Goal: Task Accomplishment & Management: Complete application form

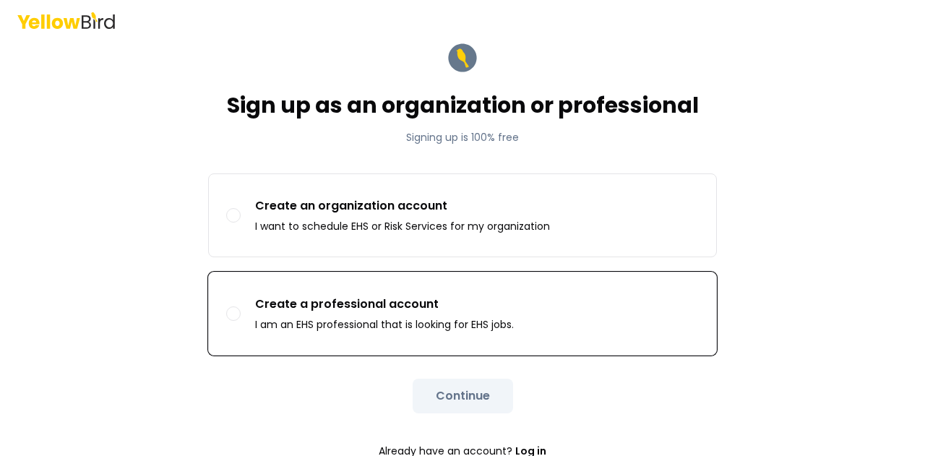
scroll to position [43, 0]
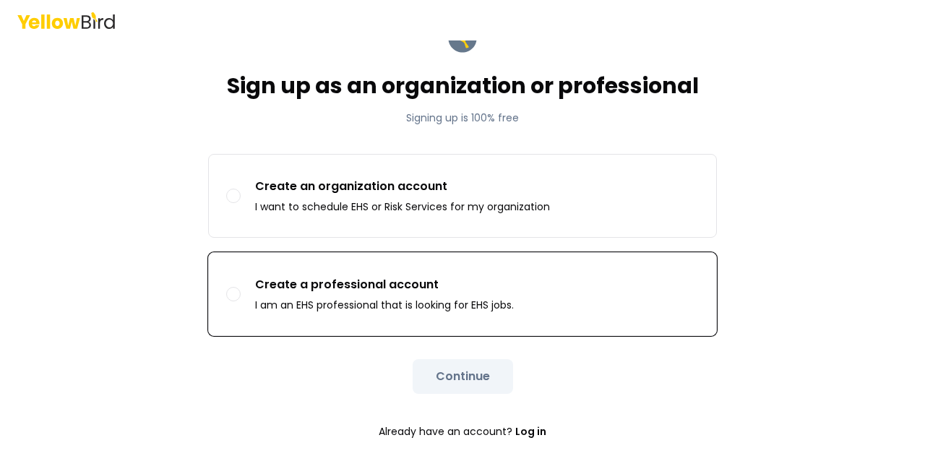
click at [417, 286] on p "Create a professional account" at bounding box center [384, 284] width 259 height 17
click at [241, 287] on button "Create a professional account I am an EHS professional that is looking for EHS …" at bounding box center [233, 294] width 14 height 14
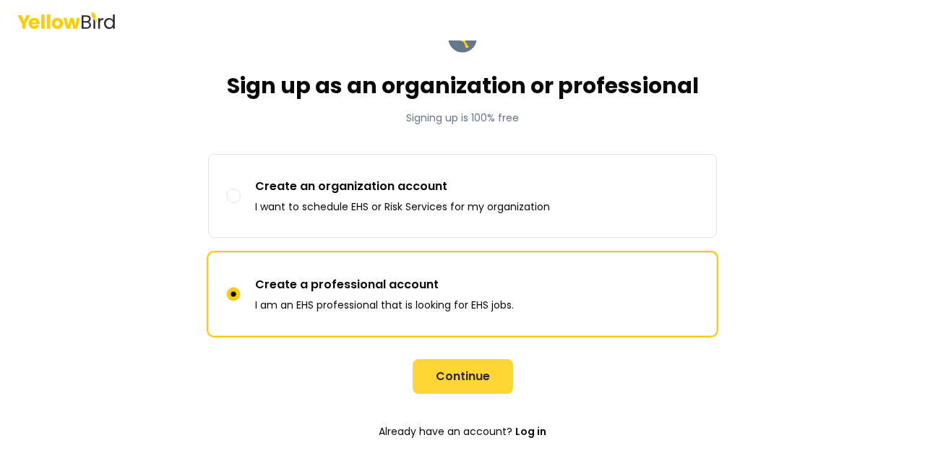
click at [454, 372] on button "Continue" at bounding box center [463, 376] width 100 height 35
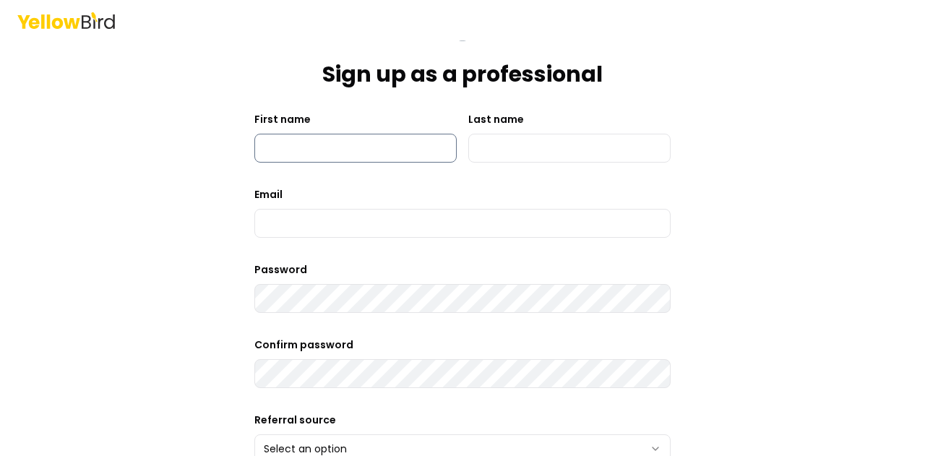
click at [329, 142] on input "First name" at bounding box center [355, 148] width 202 height 29
type input "*****"
type input "*********"
click at [317, 225] on input at bounding box center [462, 223] width 416 height 29
type input "**********"
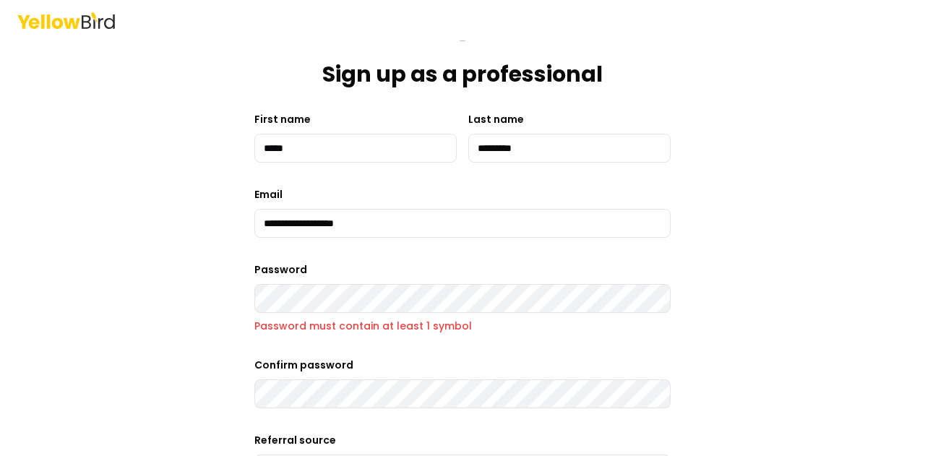
click at [225, 309] on main "**********" at bounding box center [462, 226] width 555 height 456
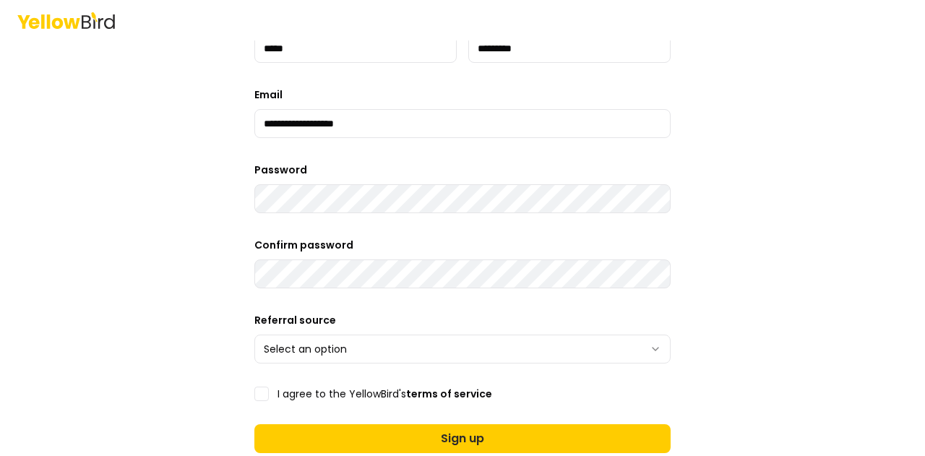
scroll to position [259, 0]
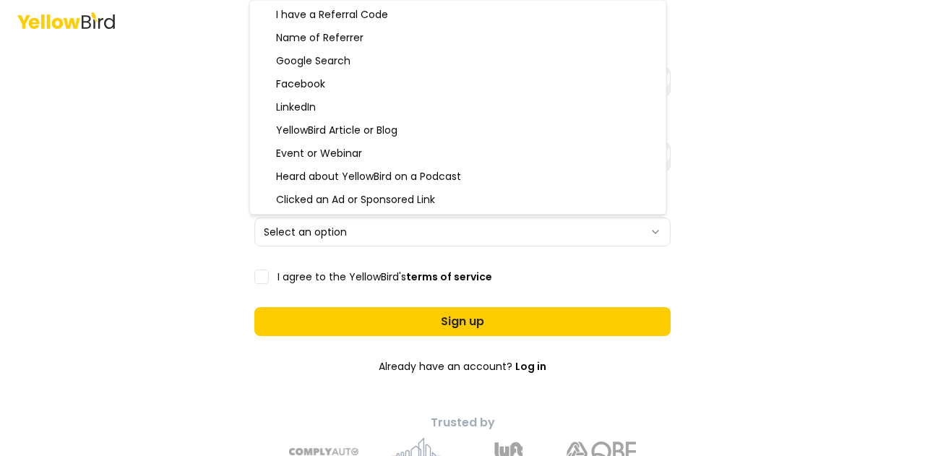
click at [409, 231] on html "**********" at bounding box center [462, 228] width 925 height 456
select select "**********"
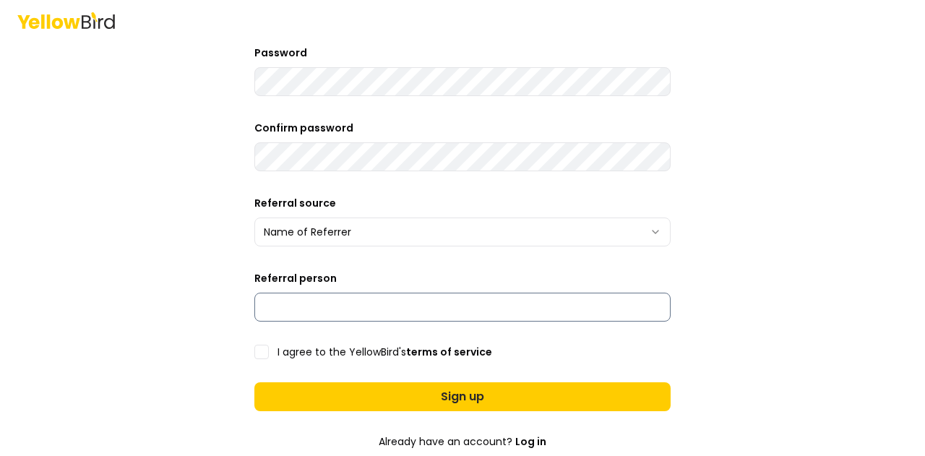
click at [324, 299] on input "Referral person" at bounding box center [462, 307] width 416 height 29
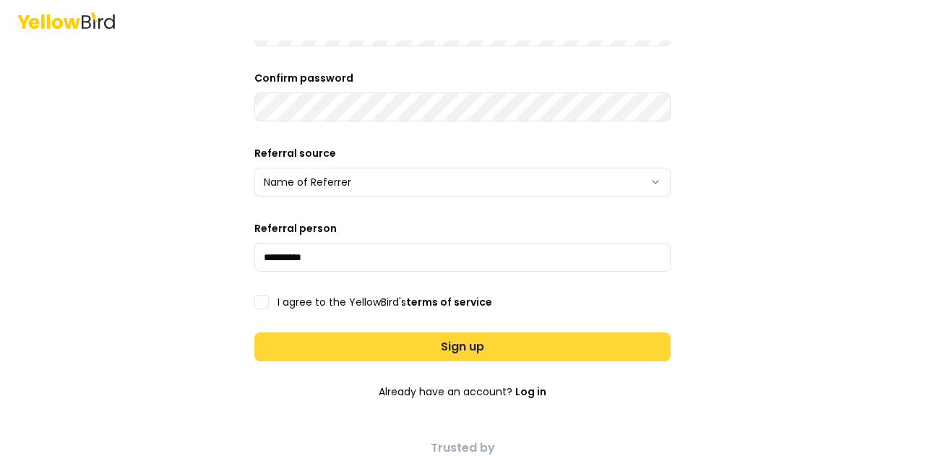
scroll to position [332, 0]
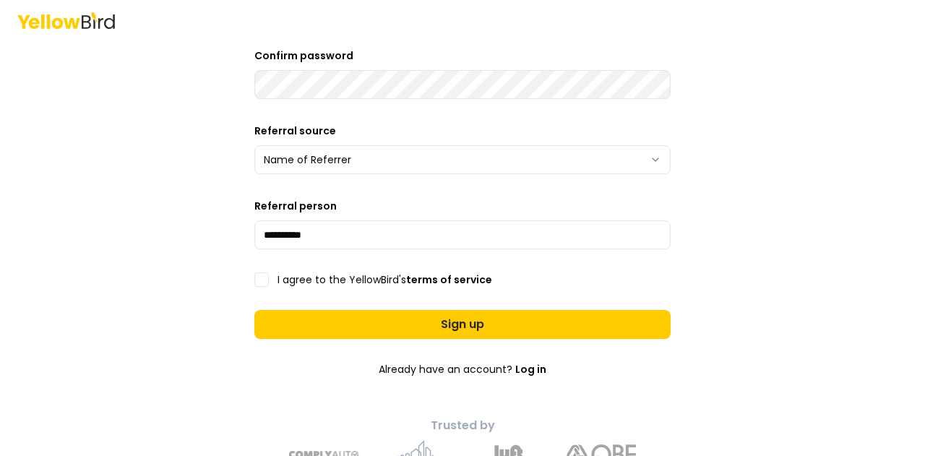
type input "**********"
click at [256, 280] on button "I agree to the YellowBird's terms of service" at bounding box center [261, 279] width 14 height 14
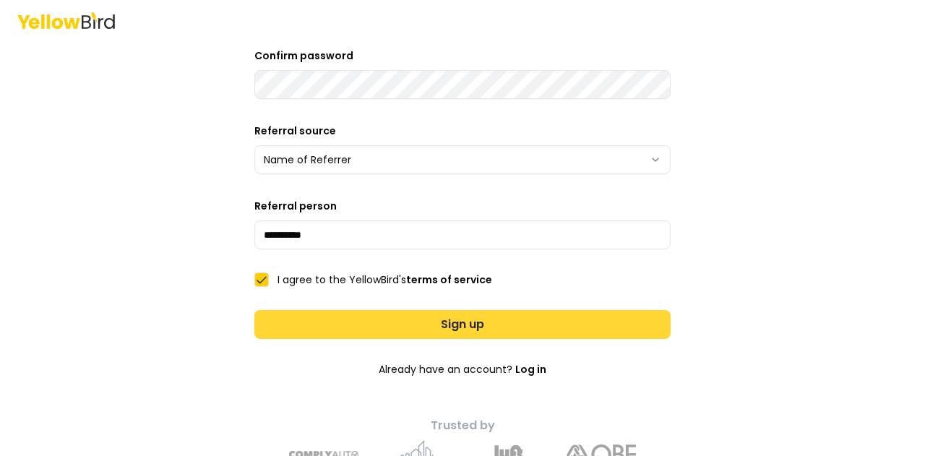
click at [478, 324] on button "Sign up" at bounding box center [462, 324] width 416 height 29
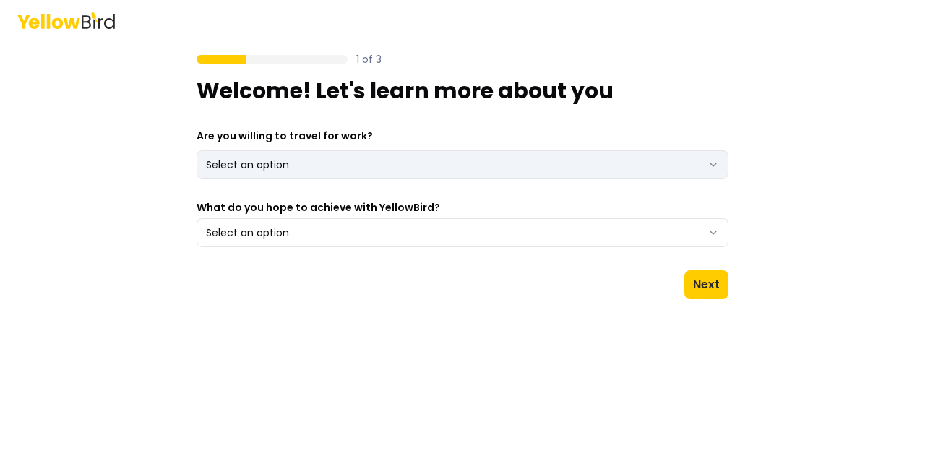
click at [418, 159] on html "1 of 3 Welcome! Let's learn more about you Are you willing to travel for work? …" at bounding box center [462, 228] width 925 height 456
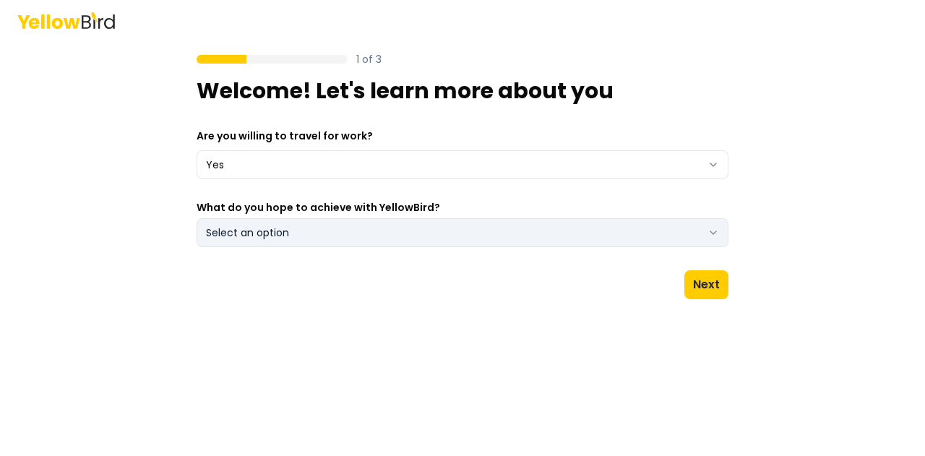
click at [509, 225] on button "Select an option" at bounding box center [463, 232] width 532 height 29
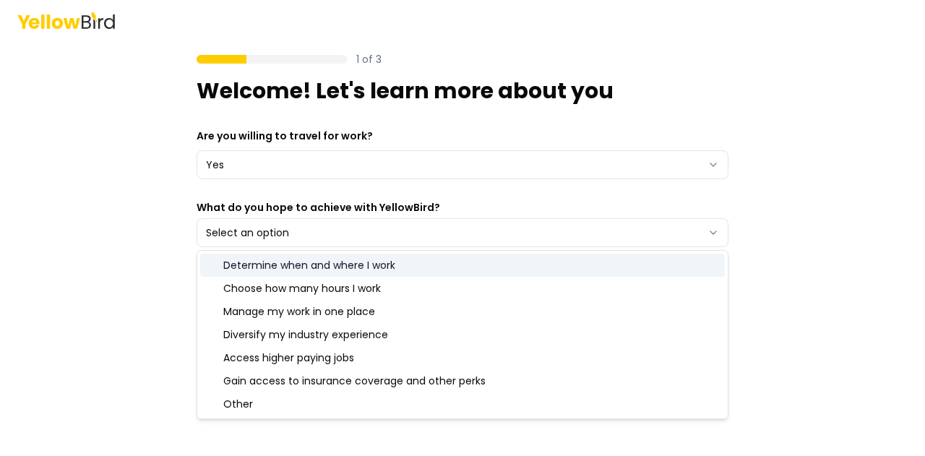
click at [402, 268] on div "Determine when and where I work" at bounding box center [462, 265] width 525 height 23
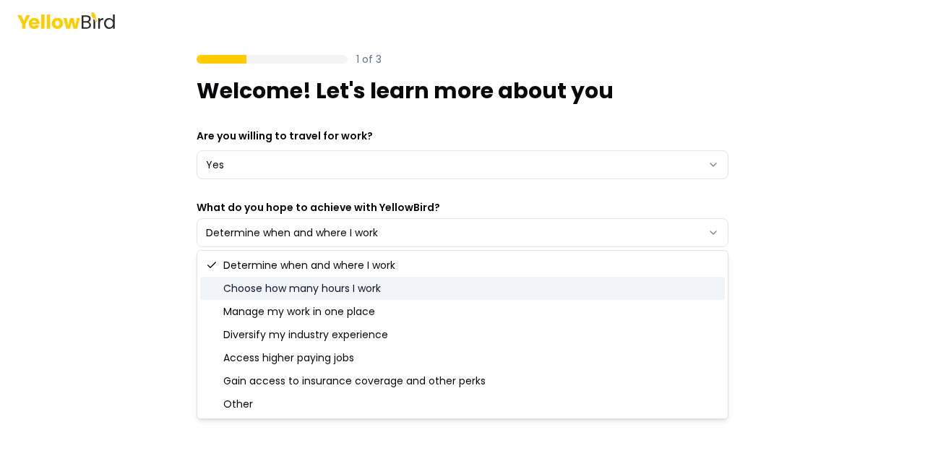
click at [380, 295] on div "Choose how many hours I work" at bounding box center [462, 288] width 525 height 23
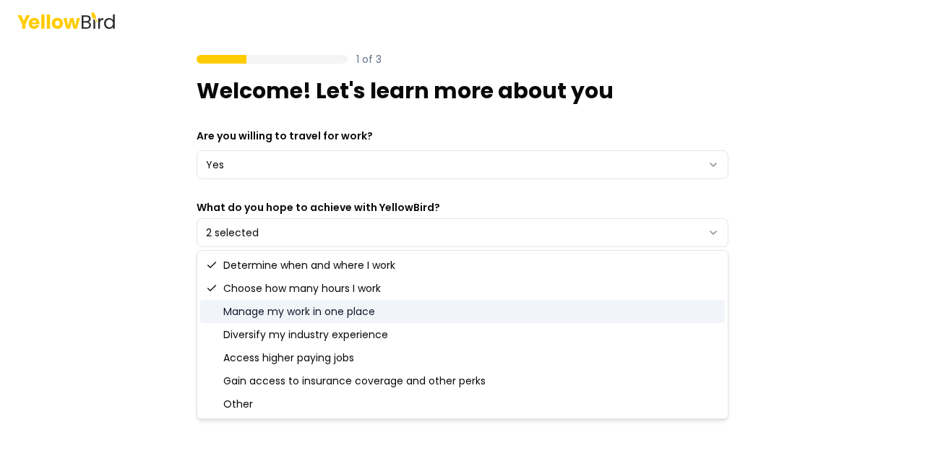
click at [382, 312] on div "Manage my work in one place" at bounding box center [462, 311] width 525 height 23
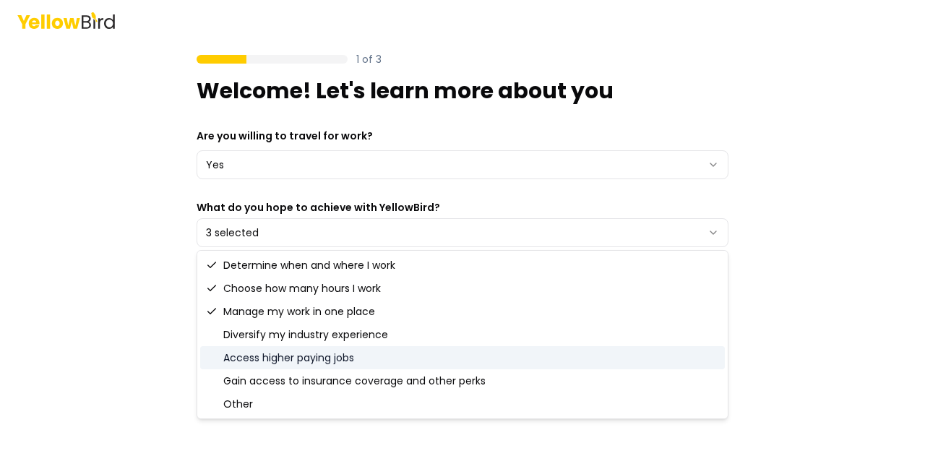
click at [831, 321] on div "1 of 3 Welcome! Let's learn more about you Are you willing to travel for work? …" at bounding box center [462, 228] width 925 height 456
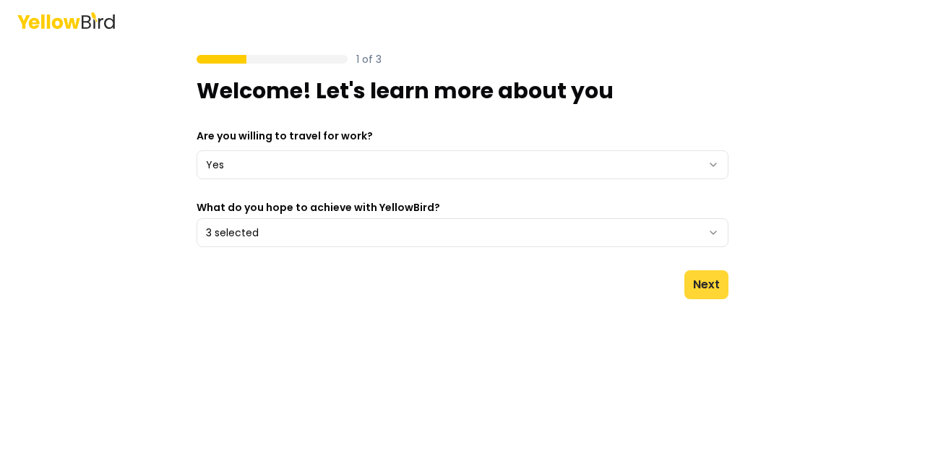
click at [701, 284] on button "Next" at bounding box center [706, 284] width 44 height 29
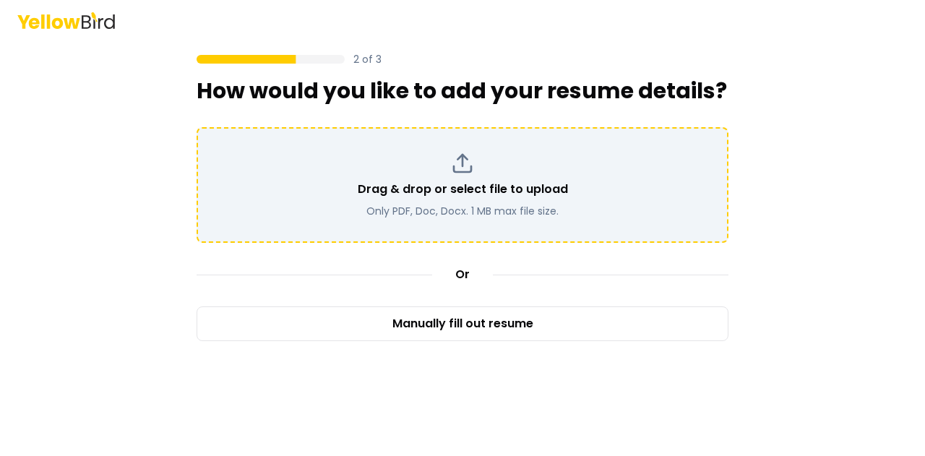
click at [463, 202] on div "Drag & drop or select file to upload Only PDF, Doc, Docx. 1 MB max file size." at bounding box center [463, 185] width 506 height 66
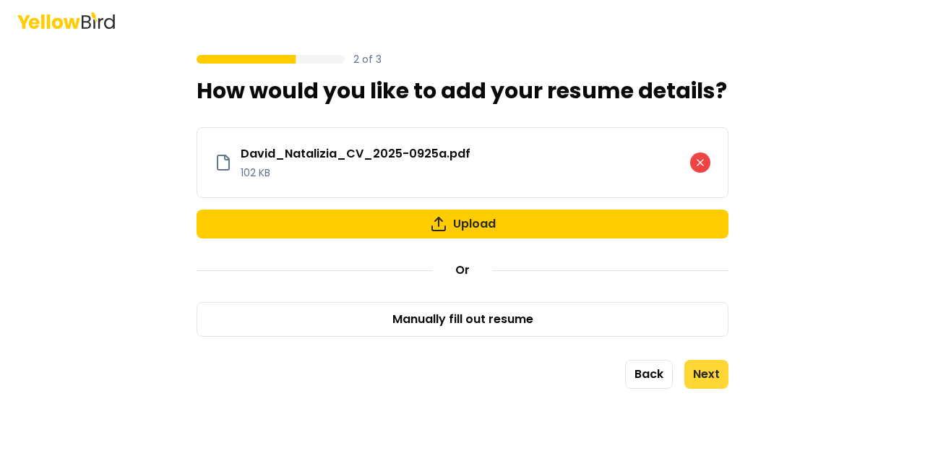
click at [712, 375] on button "Next" at bounding box center [706, 374] width 44 height 29
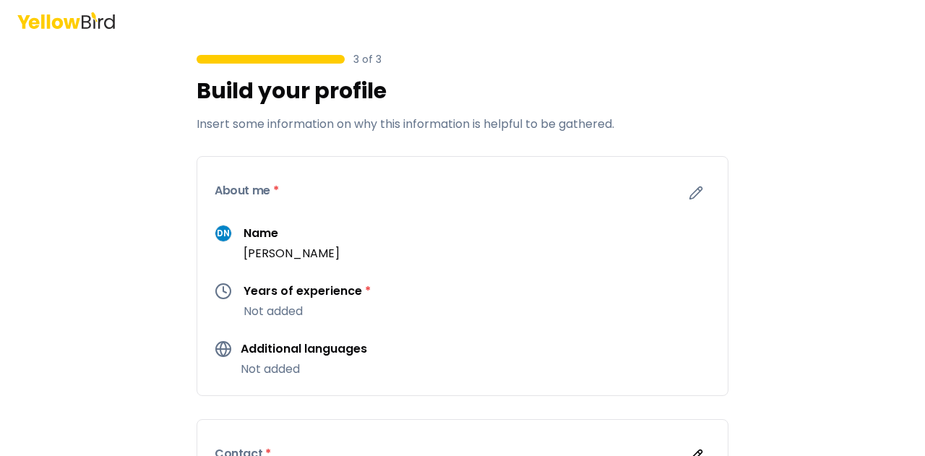
click at [296, 297] on h3 "Years of experience *" at bounding box center [307, 291] width 127 height 17
click at [696, 196] on icon "button" at bounding box center [696, 193] width 14 height 14
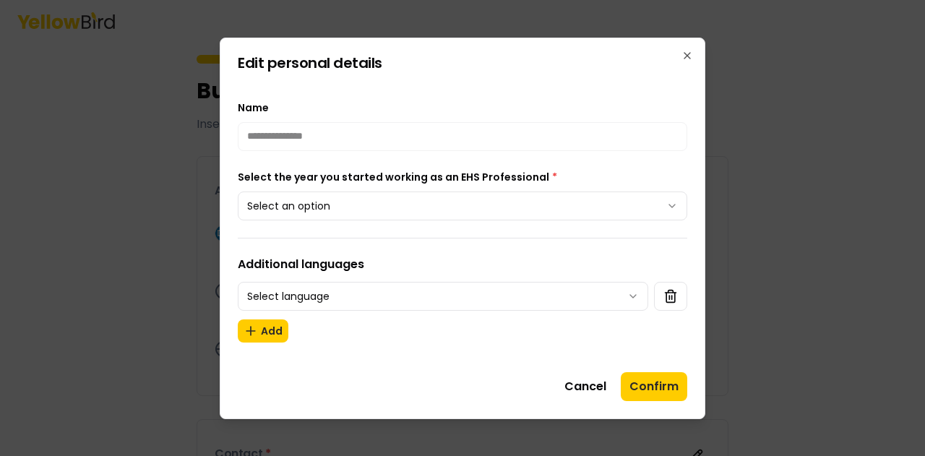
click at [564, 202] on body "**********" at bounding box center [462, 228] width 925 height 456
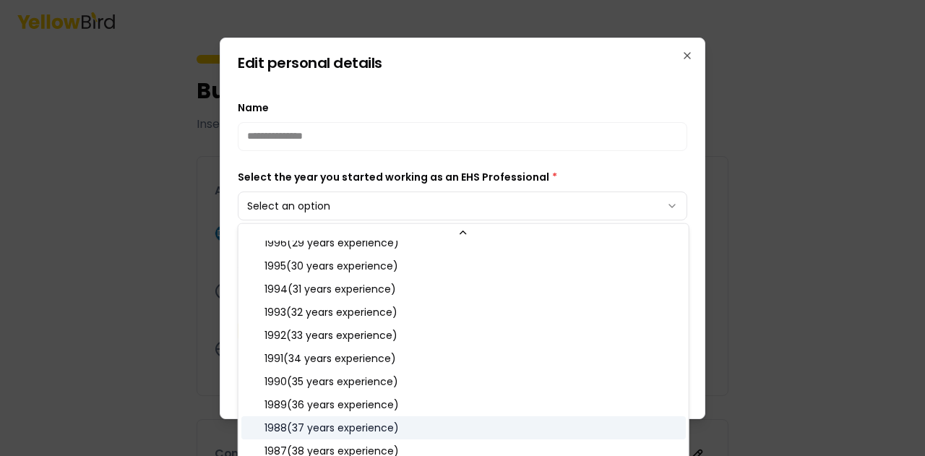
scroll to position [650, 0]
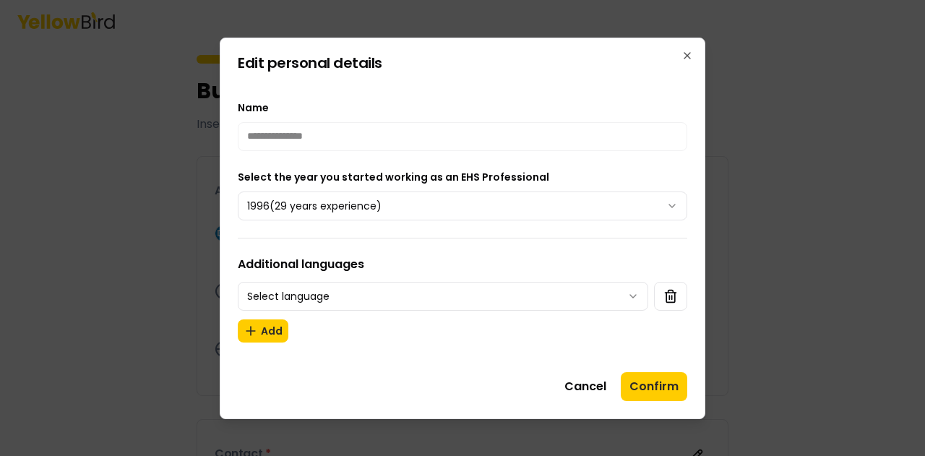
click at [656, 387] on button "Confirm" at bounding box center [654, 386] width 66 height 29
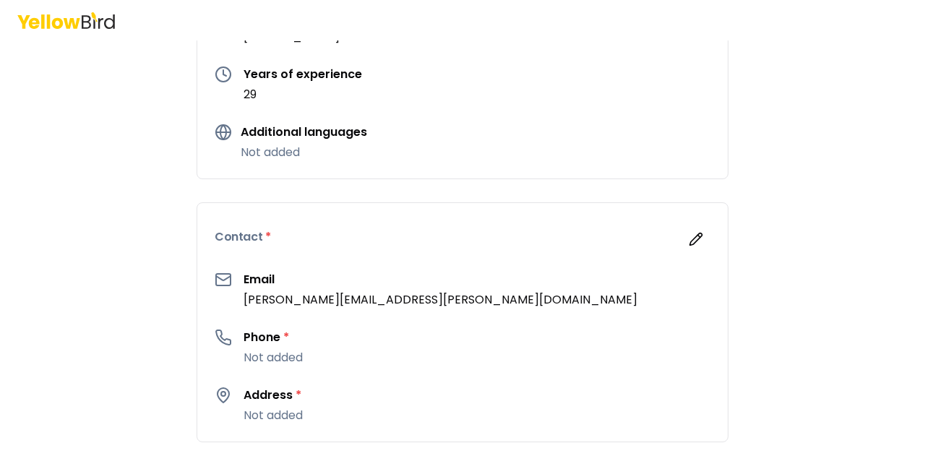
scroll to position [361, 0]
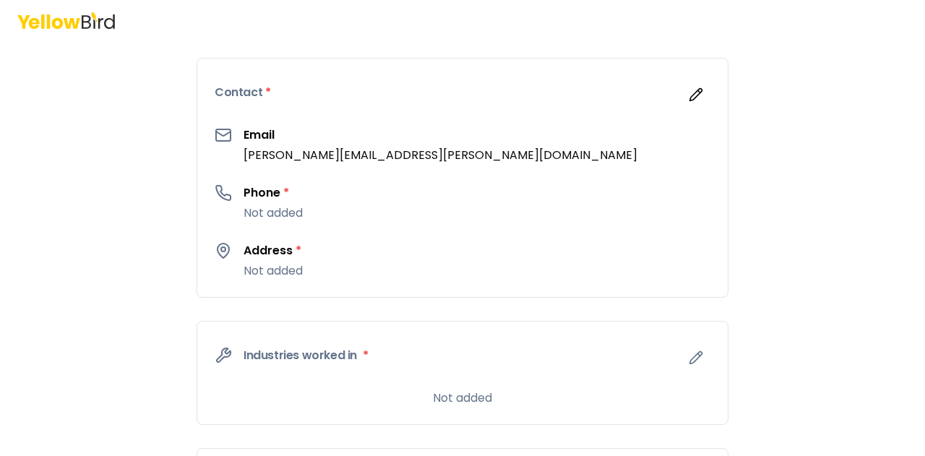
click at [276, 215] on p "Not added" at bounding box center [273, 213] width 59 height 17
click at [690, 98] on icon "button" at bounding box center [696, 95] width 12 height 12
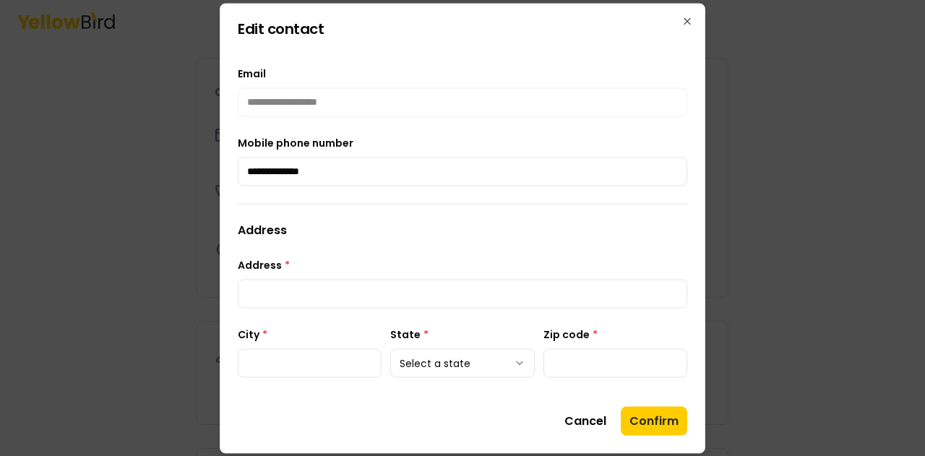
type input "**********"
click at [296, 287] on input "Address *" at bounding box center [463, 293] width 450 height 29
type input "**********"
click at [318, 364] on input "City *" at bounding box center [310, 362] width 144 height 29
type input "**********"
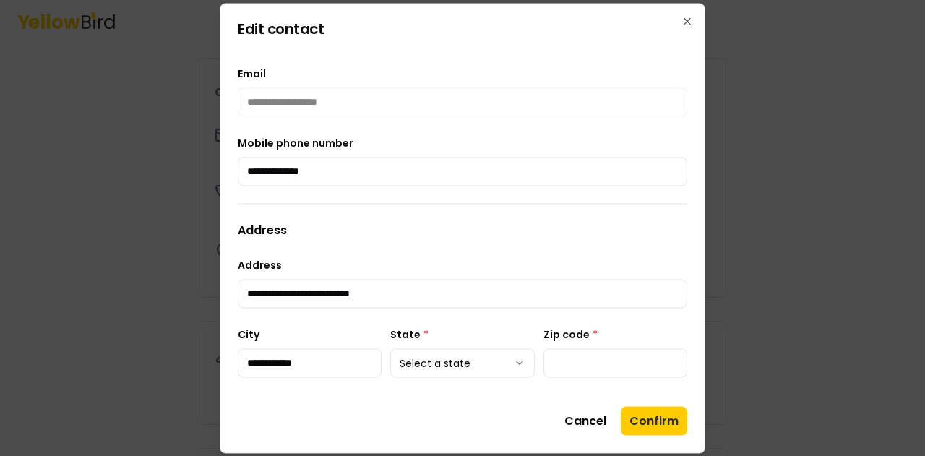
click at [517, 359] on body "**********" at bounding box center [462, 228] width 925 height 456
click at [607, 361] on input "Zip code *" at bounding box center [615, 362] width 144 height 29
type input "*****"
click at [650, 424] on button "Confirm" at bounding box center [654, 420] width 66 height 29
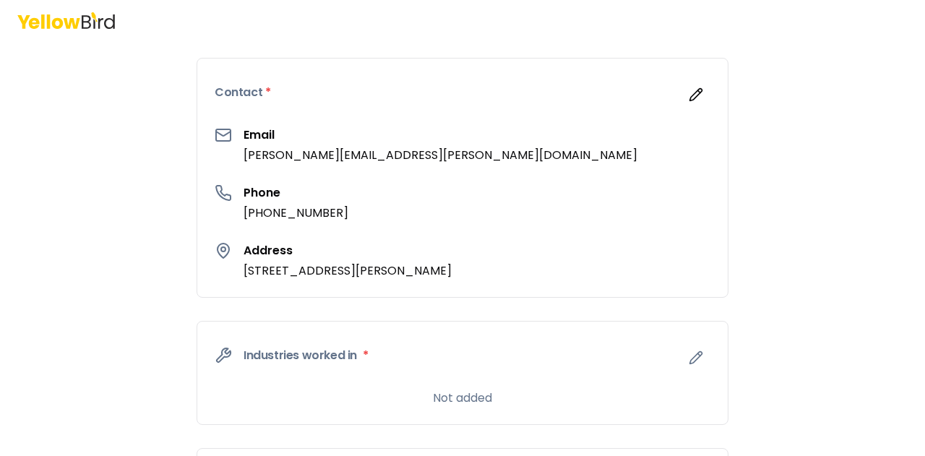
scroll to position [434, 0]
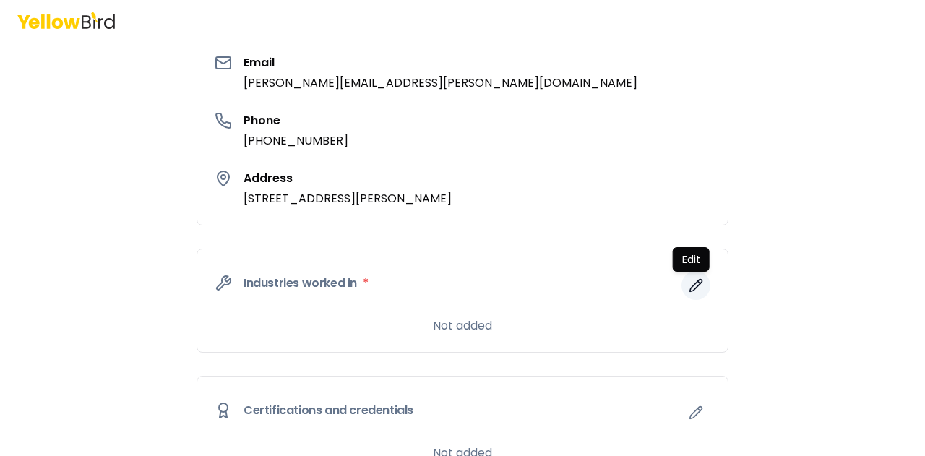
click at [689, 285] on icon "button" at bounding box center [696, 285] width 14 height 14
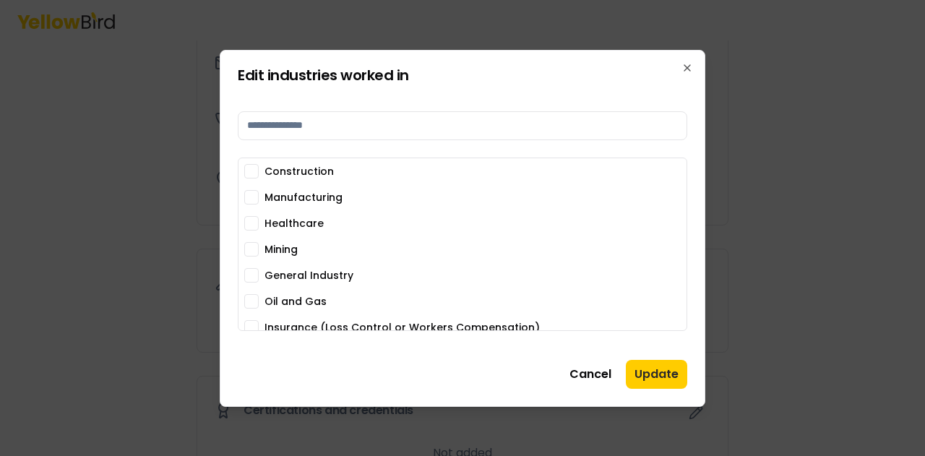
click at [252, 171] on button "Construction" at bounding box center [251, 171] width 14 height 14
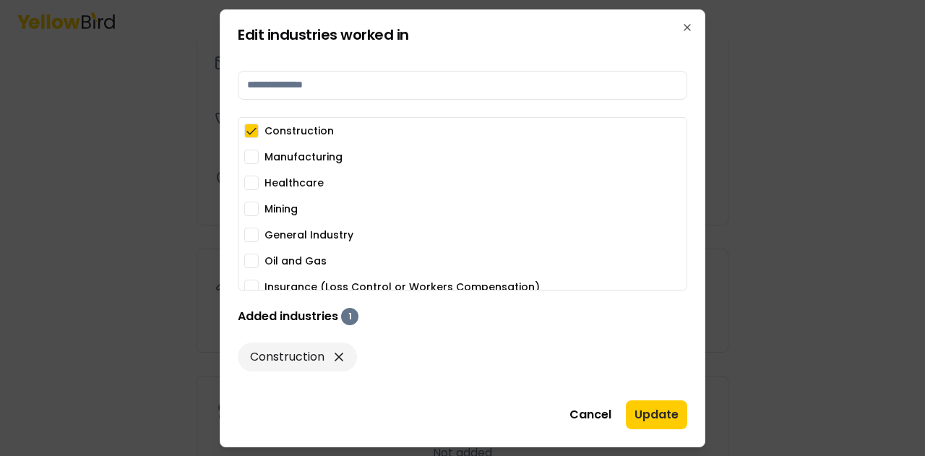
click at [249, 156] on button "Manufacturing" at bounding box center [251, 157] width 14 height 14
click at [252, 183] on button "Healthcare" at bounding box center [251, 183] width 14 height 14
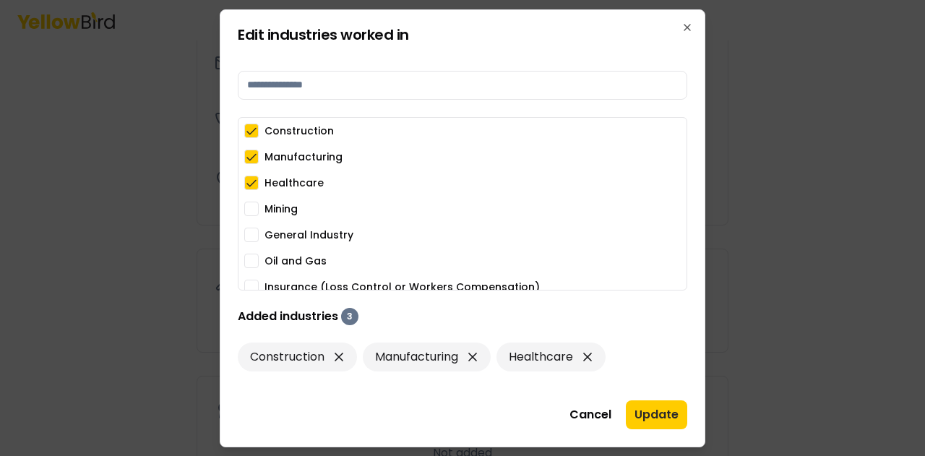
click at [254, 233] on button "General Industry" at bounding box center [251, 235] width 14 height 14
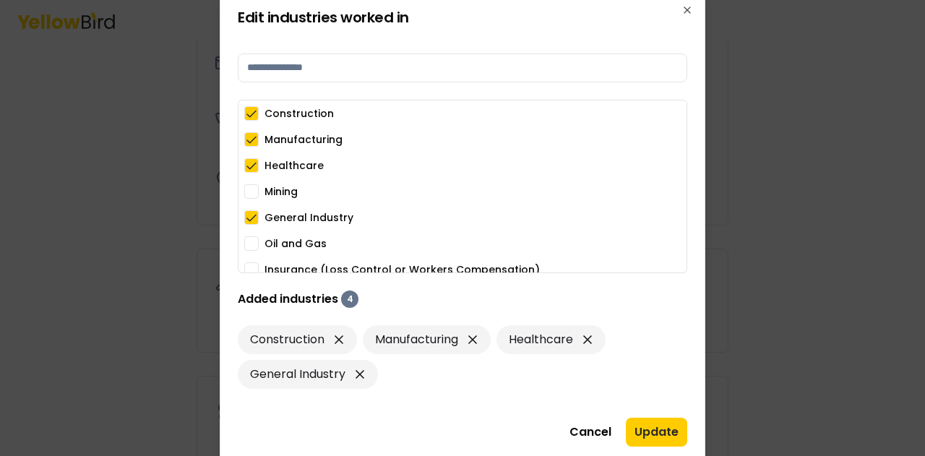
click at [253, 239] on button "Oil and Gas" at bounding box center [251, 243] width 14 height 14
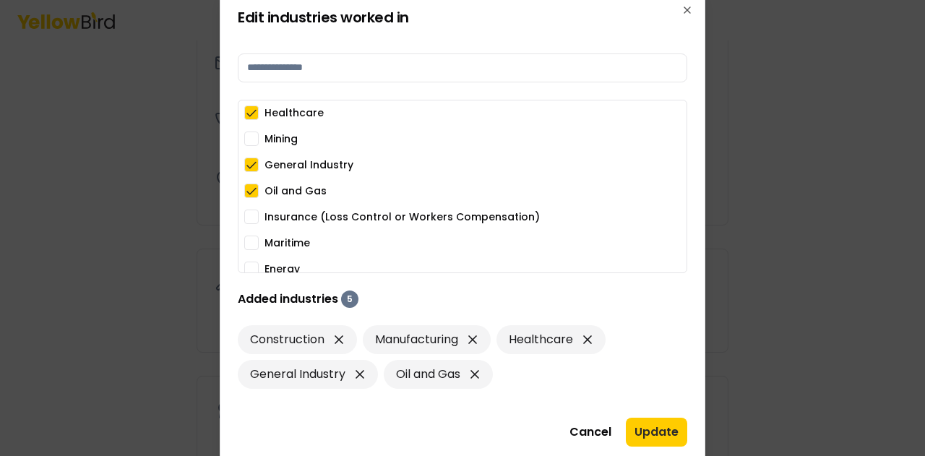
scroll to position [72, 0]
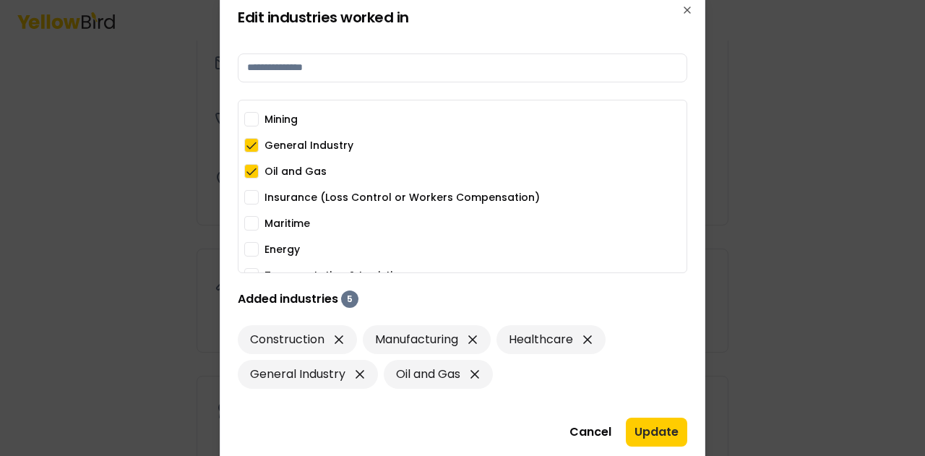
click at [252, 200] on button "Insurance (Loss Control or Workers Compensation)" at bounding box center [251, 197] width 14 height 14
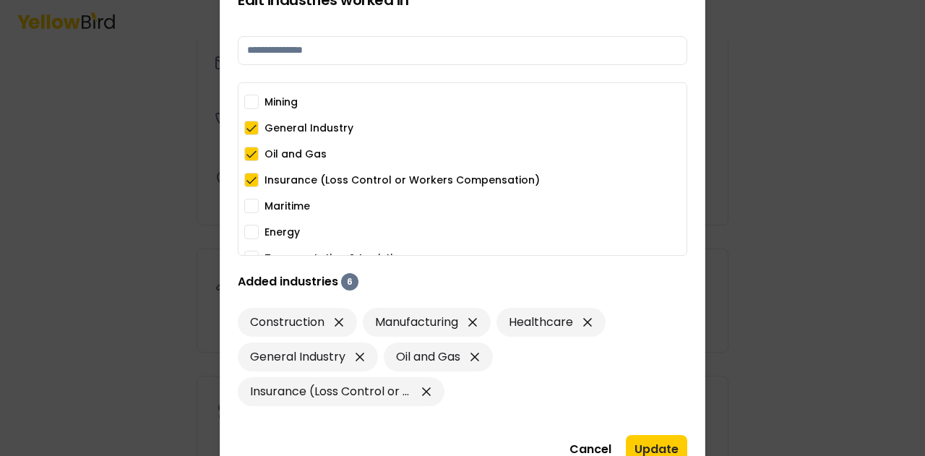
click at [250, 206] on button "Maritime" at bounding box center [251, 206] width 14 height 14
click at [255, 227] on button "Energy" at bounding box center [251, 232] width 14 height 14
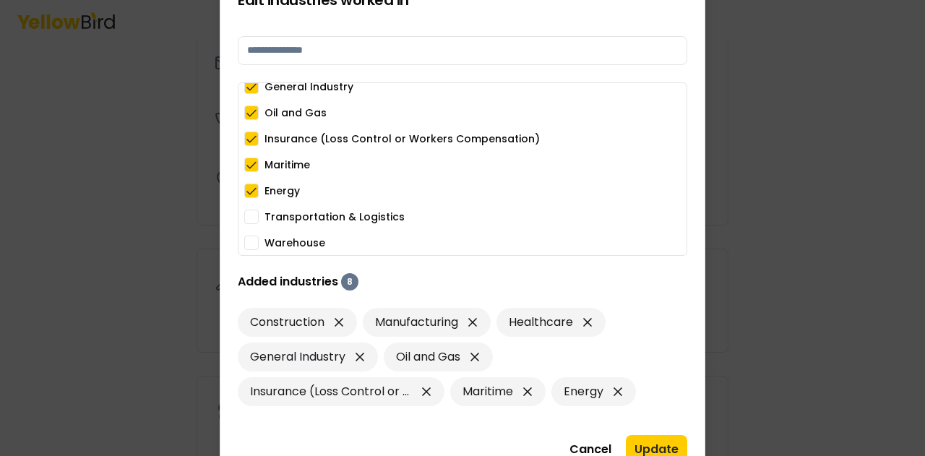
click at [253, 221] on button "Transportation & Logistics" at bounding box center [251, 217] width 14 height 14
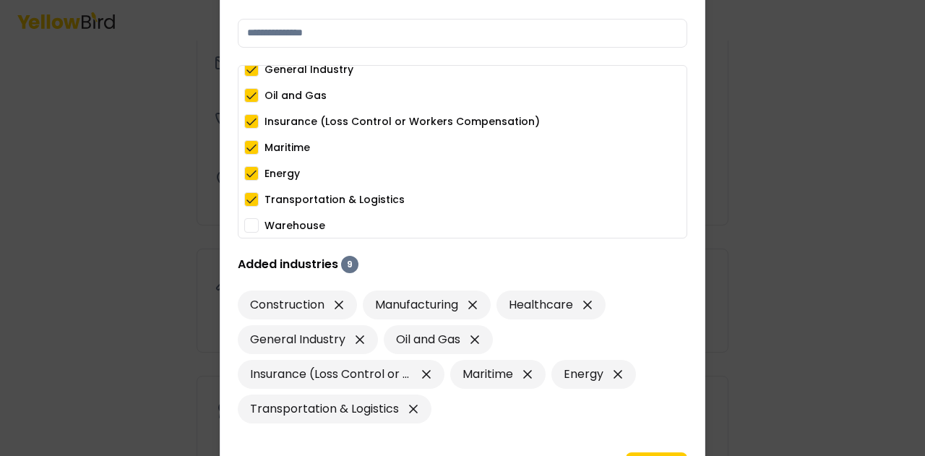
click at [251, 225] on button "Warehouse" at bounding box center [251, 225] width 14 height 14
click at [254, 145] on button "Maritime" at bounding box center [251, 147] width 14 height 14
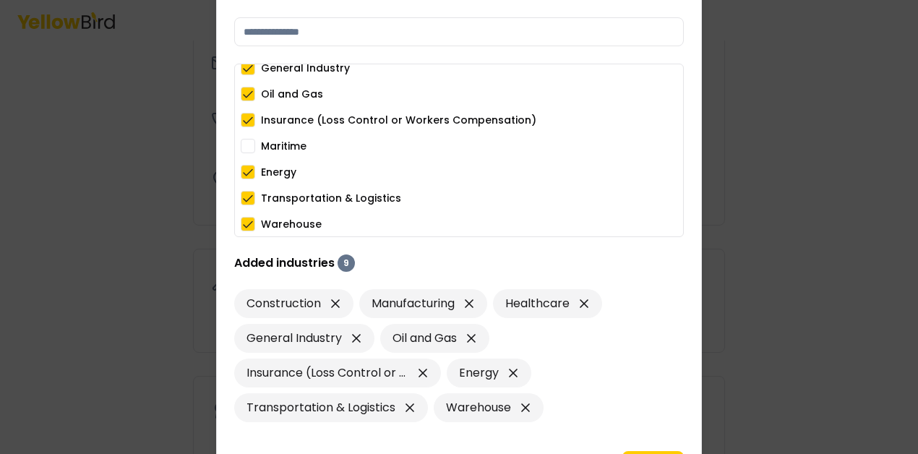
click at [912, 265] on div at bounding box center [459, 227] width 918 height 454
drag, startPoint x: 908, startPoint y: 249, endPoint x: 905, endPoint y: 190, distance: 59.4
click at [905, 190] on div at bounding box center [459, 227] width 918 height 454
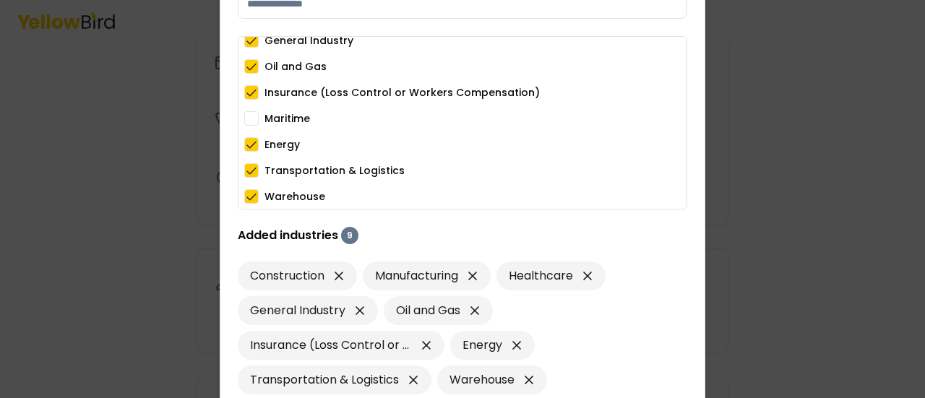
drag, startPoint x: 918, startPoint y: 239, endPoint x: 713, endPoint y: 331, distance: 224.2
click at [924, 333] on div at bounding box center [462, 199] width 925 height 398
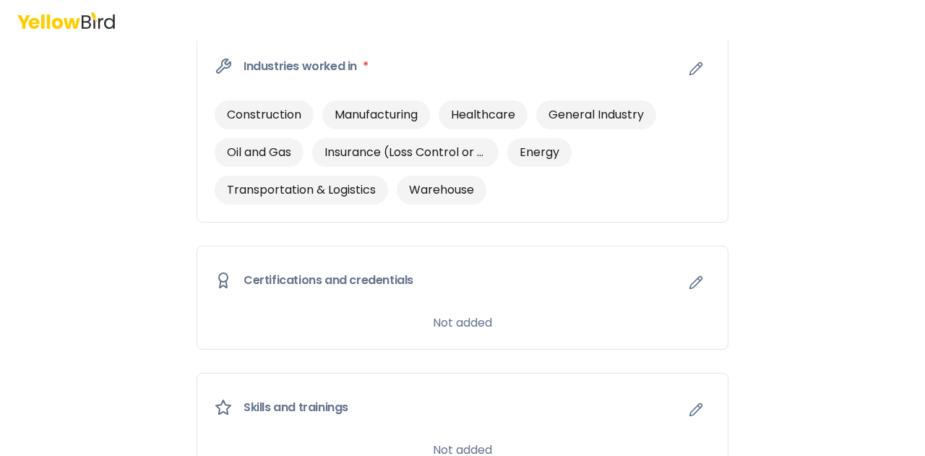
scroll to position [795, 0]
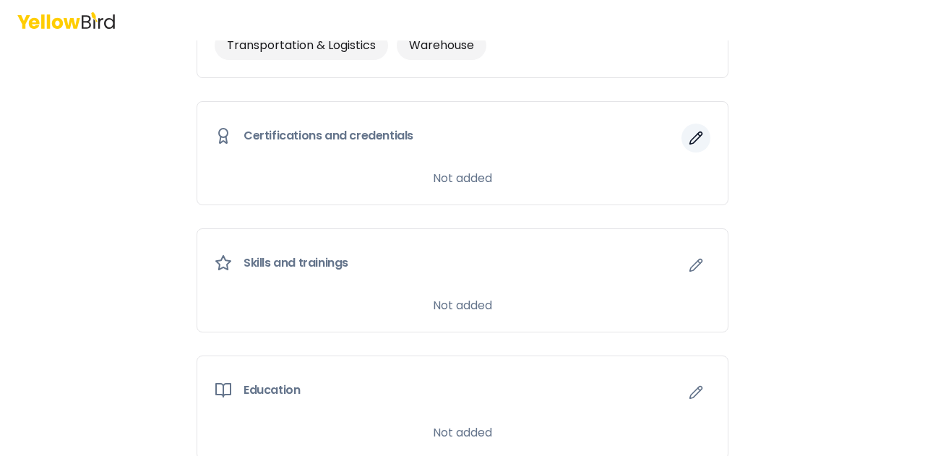
click at [690, 134] on icon "button" at bounding box center [696, 138] width 12 height 12
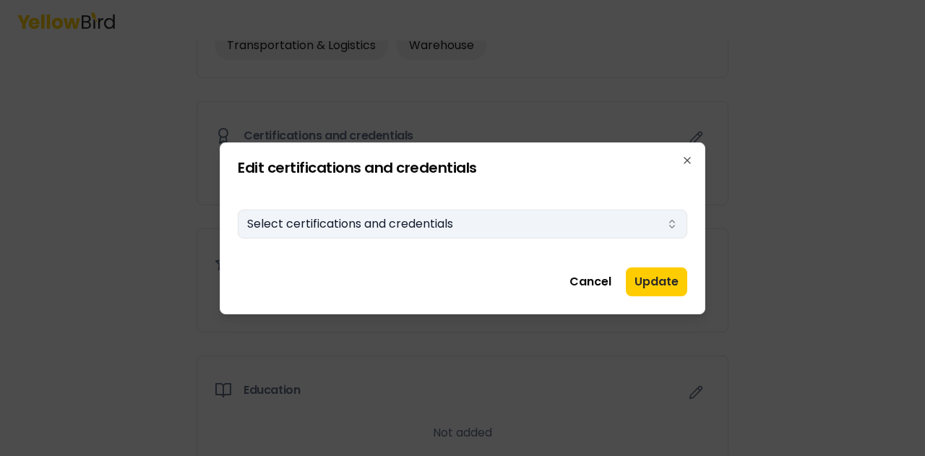
click at [673, 218] on icon "button" at bounding box center [672, 224] width 12 height 12
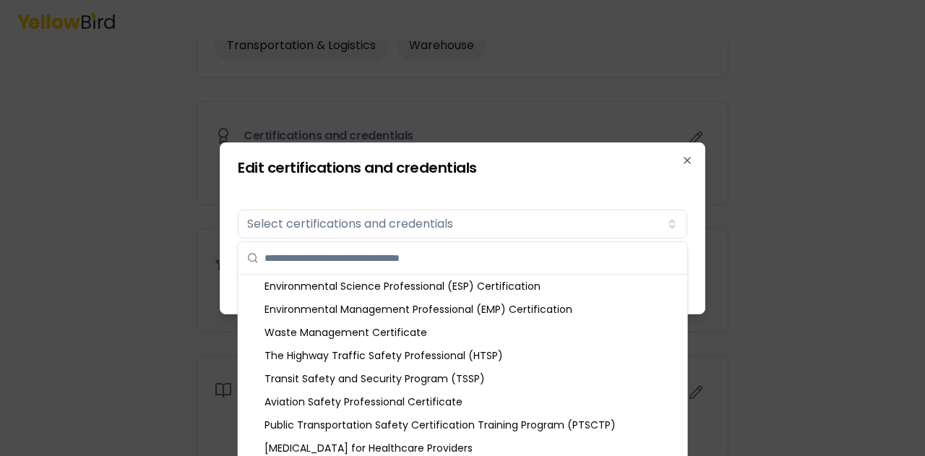
scroll to position [1798, 0]
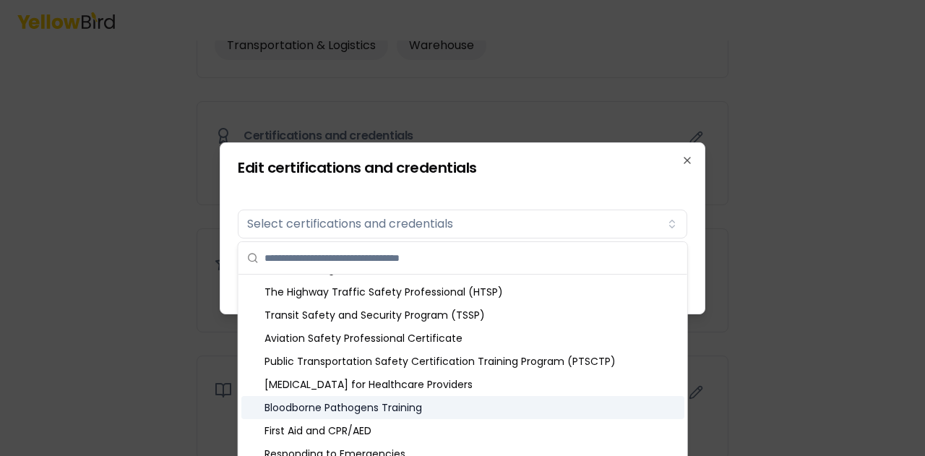
click at [429, 405] on div "Bloodborne Pathogens Training" at bounding box center [462, 407] width 443 height 23
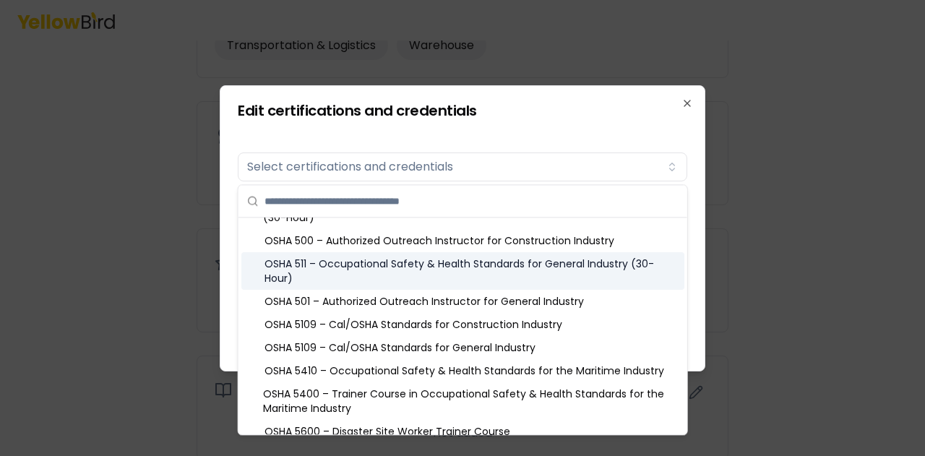
scroll to position [650, 0]
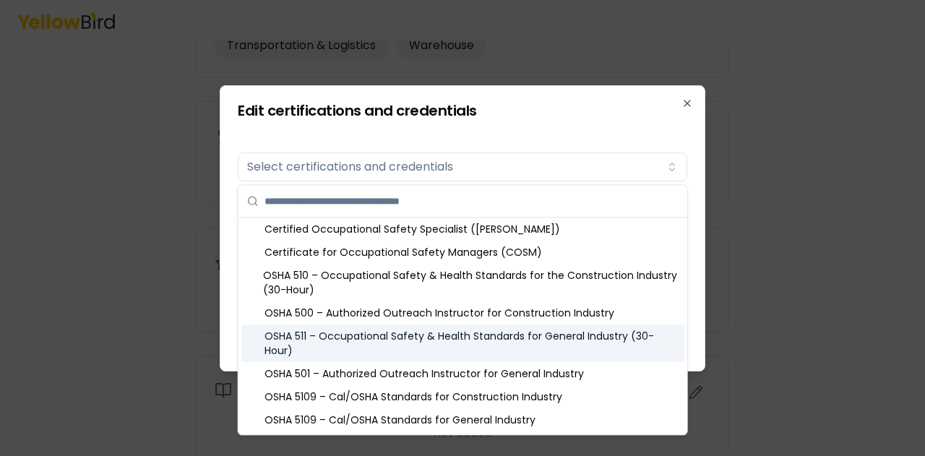
click at [494, 343] on div "OSHA 511 – Occupational Safety & Health Standards for General Industry (30-Hour)" at bounding box center [462, 343] width 443 height 38
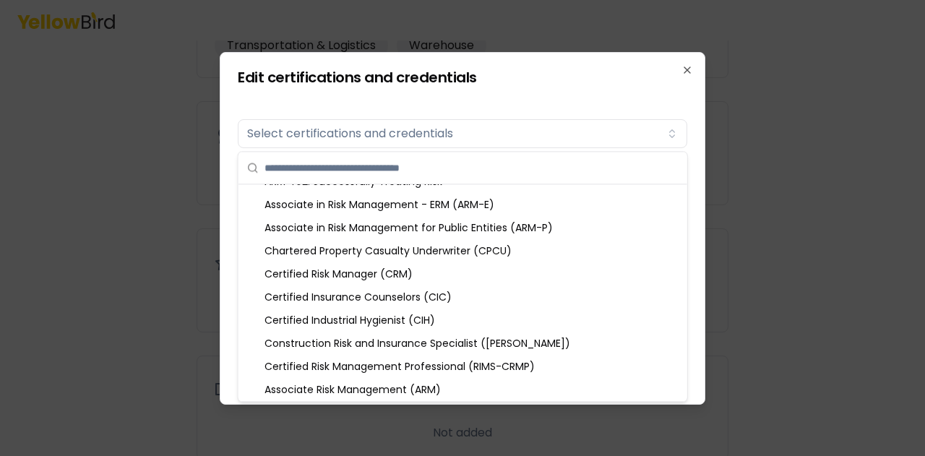
scroll to position [578, 0]
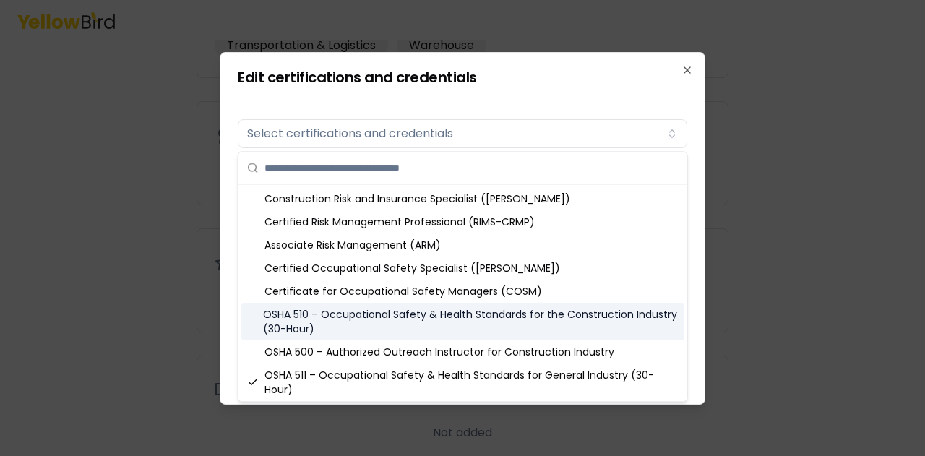
click at [539, 322] on div "OSHA 510 – Occupational Safety & Health Standards for the Construction Industry…" at bounding box center [462, 322] width 443 height 38
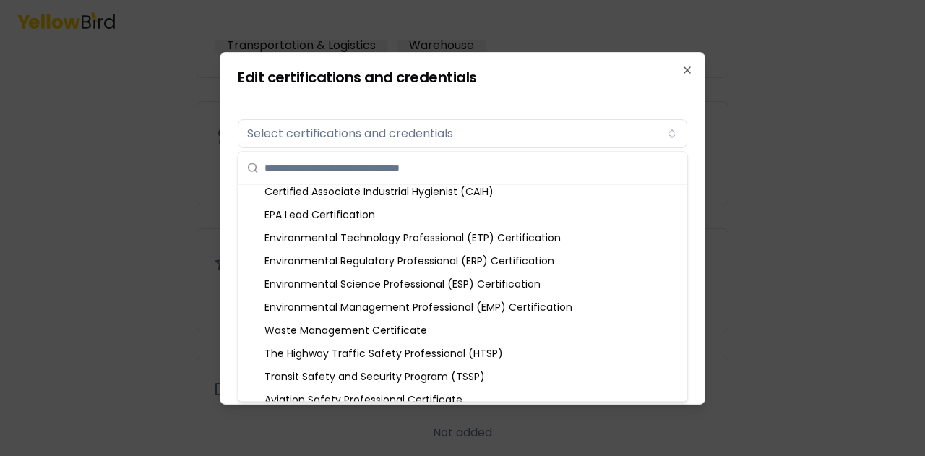
scroll to position [1798, 0]
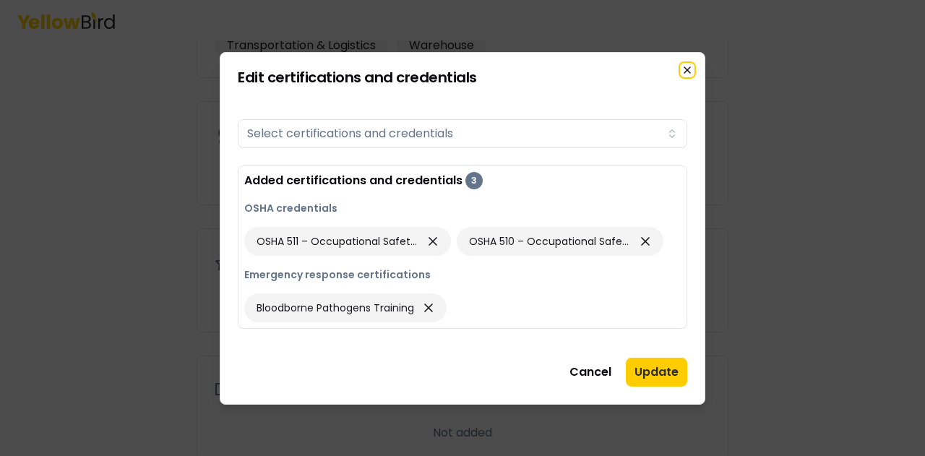
click at [686, 72] on icon "button" at bounding box center [687, 70] width 6 height 6
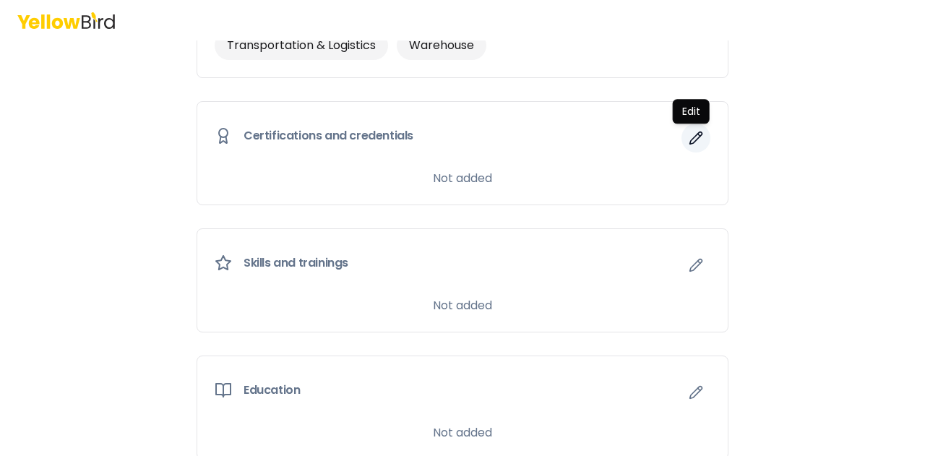
click at [689, 133] on icon "button" at bounding box center [696, 138] width 14 height 14
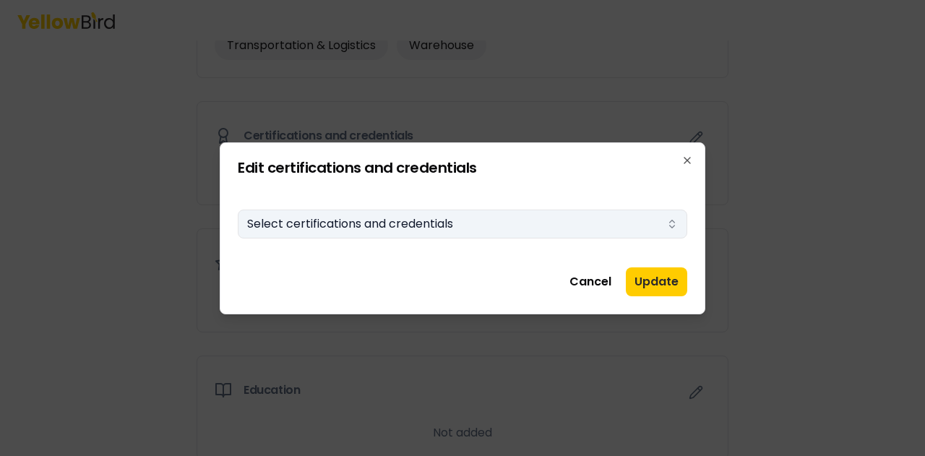
click at [658, 223] on button "Select certifications and credentials" at bounding box center [463, 224] width 450 height 29
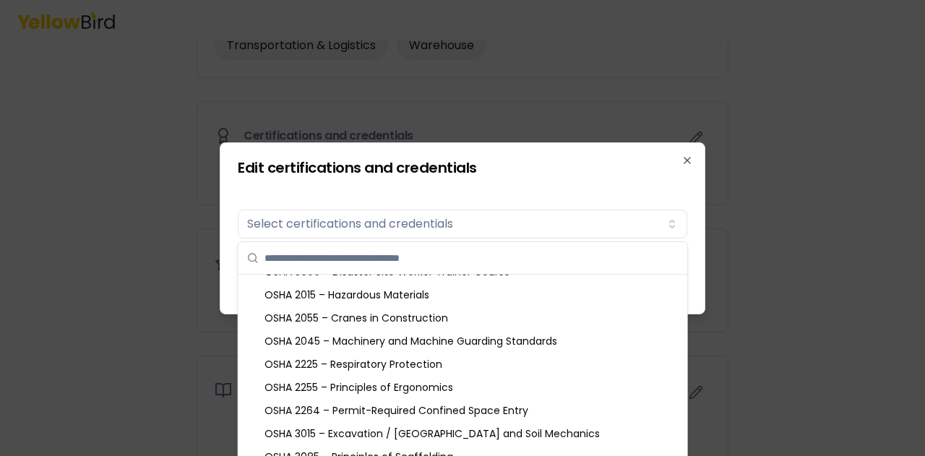
scroll to position [723, 0]
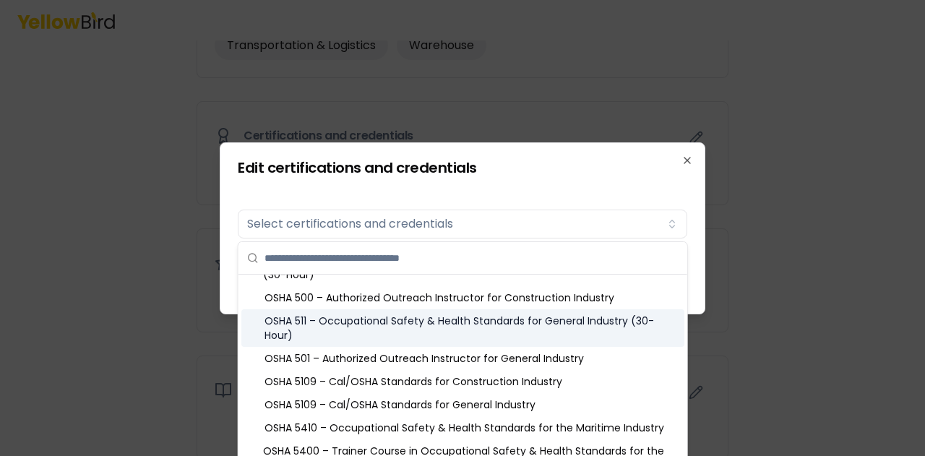
click at [470, 323] on div "OSHA 511 – Occupational Safety & Health Standards for General Industry (30-Hour)" at bounding box center [462, 328] width 443 height 38
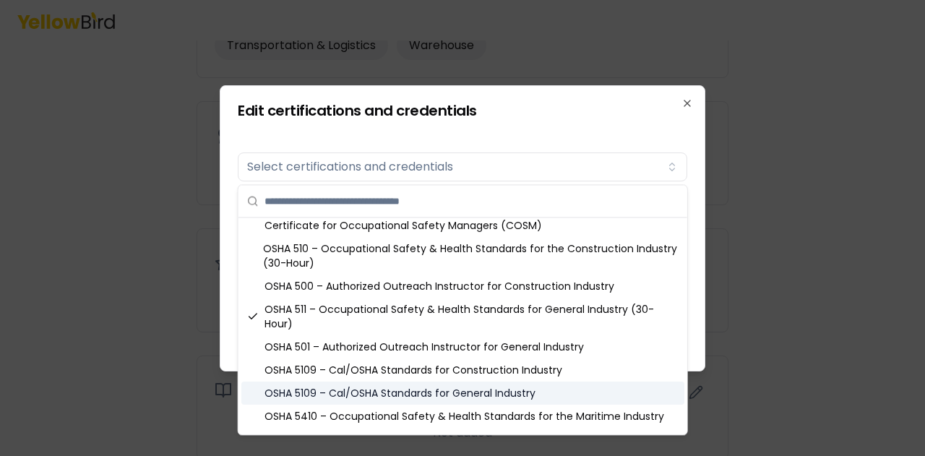
scroll to position [650, 0]
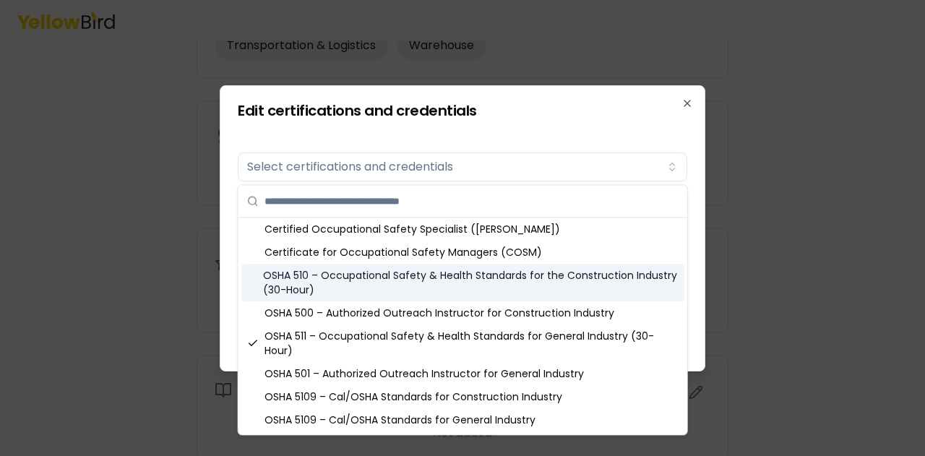
click at [436, 278] on div "OSHA 510 – Occupational Safety & Health Standards for the Construction Industry…" at bounding box center [462, 283] width 443 height 38
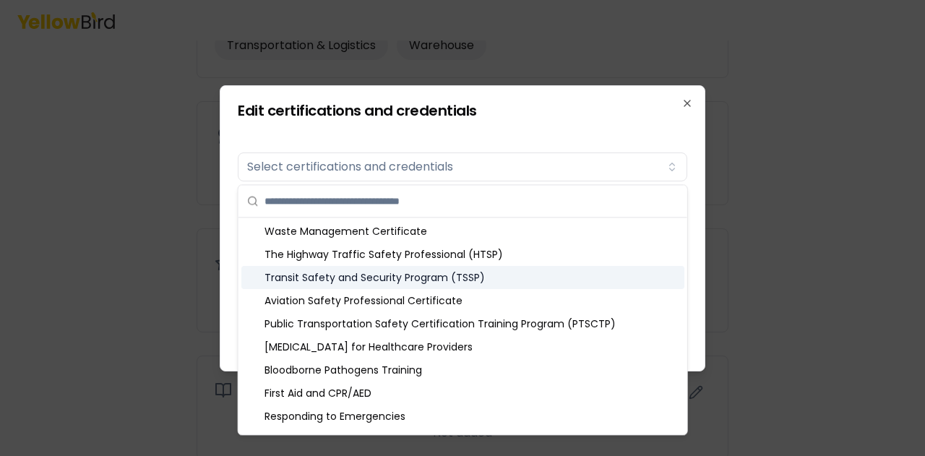
scroll to position [1798, 0]
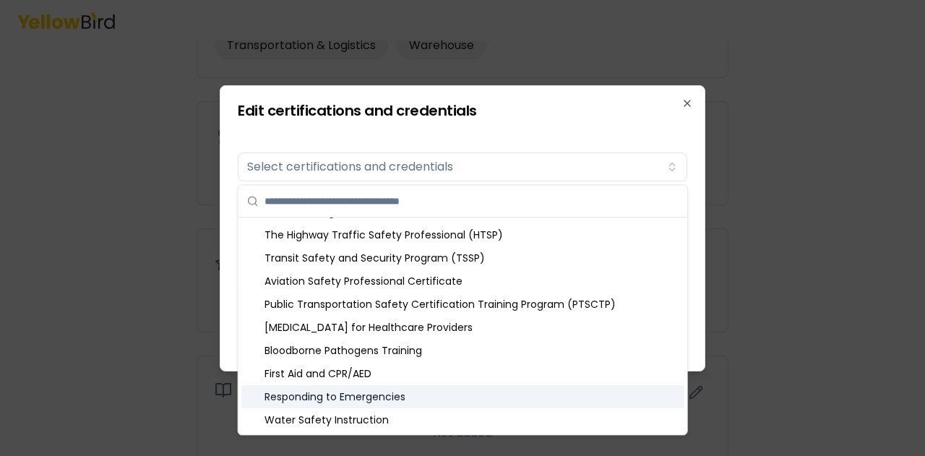
click at [390, 394] on div "Responding to Emergencies" at bounding box center [462, 396] width 443 height 23
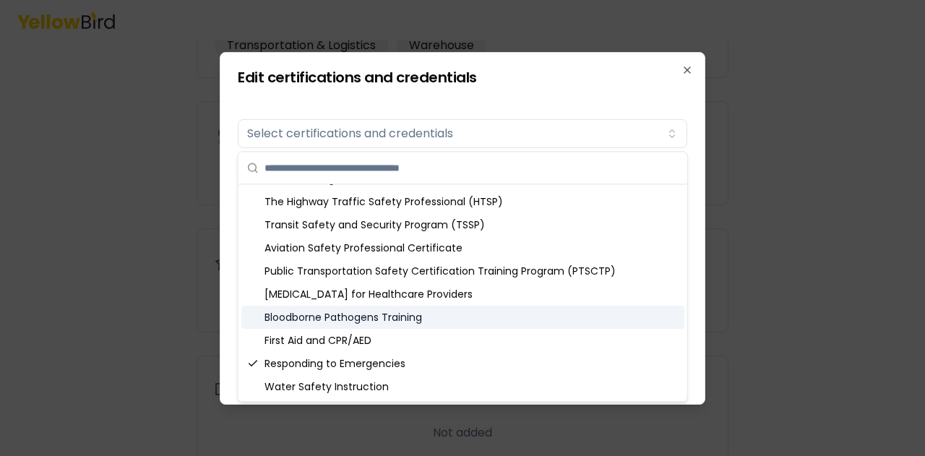
click at [428, 323] on div "Bloodborne Pathogens Training" at bounding box center [462, 317] width 443 height 23
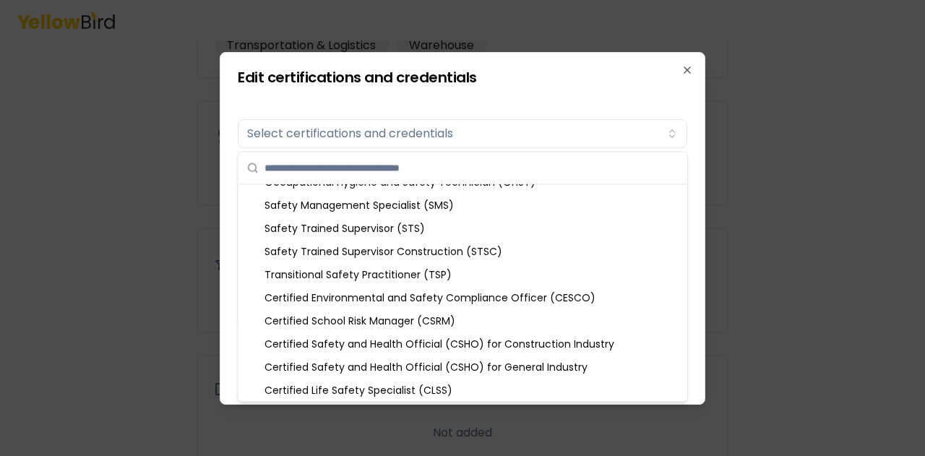
scroll to position [0, 0]
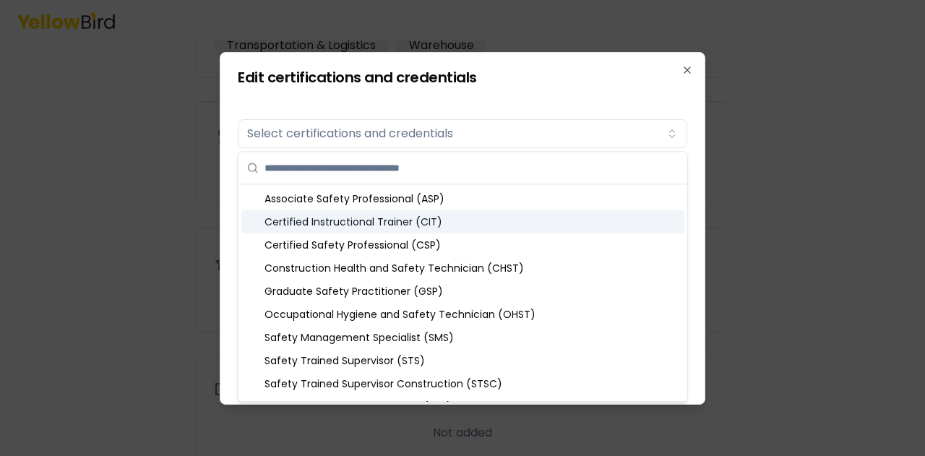
click at [733, 119] on div at bounding box center [462, 228] width 925 height 456
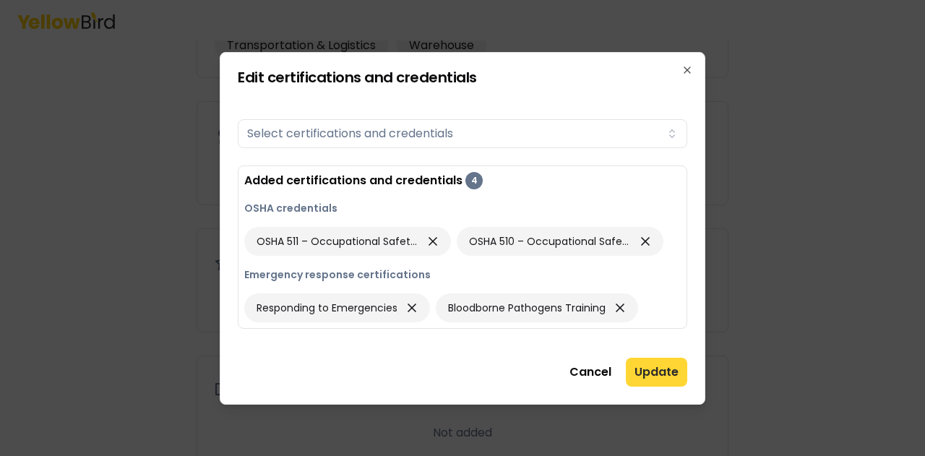
click at [655, 367] on button "Update" at bounding box center [656, 372] width 61 height 29
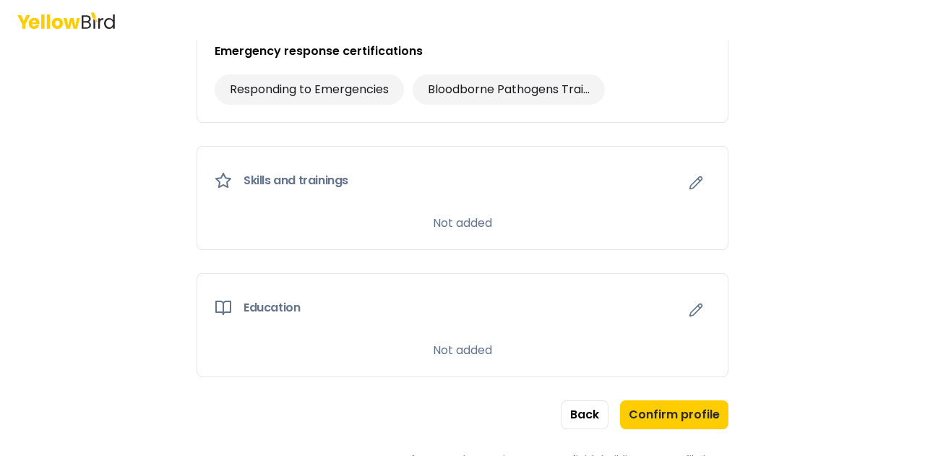
scroll to position [1005, 0]
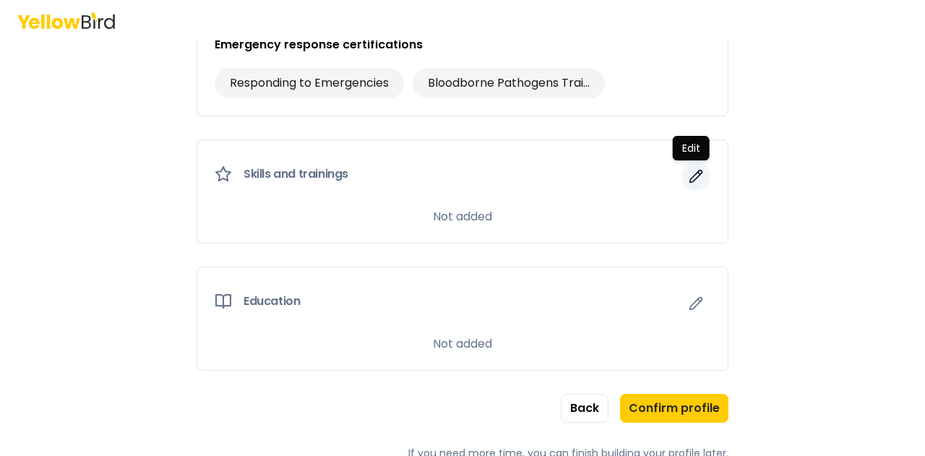
click at [692, 170] on icon "button" at bounding box center [696, 176] width 14 height 14
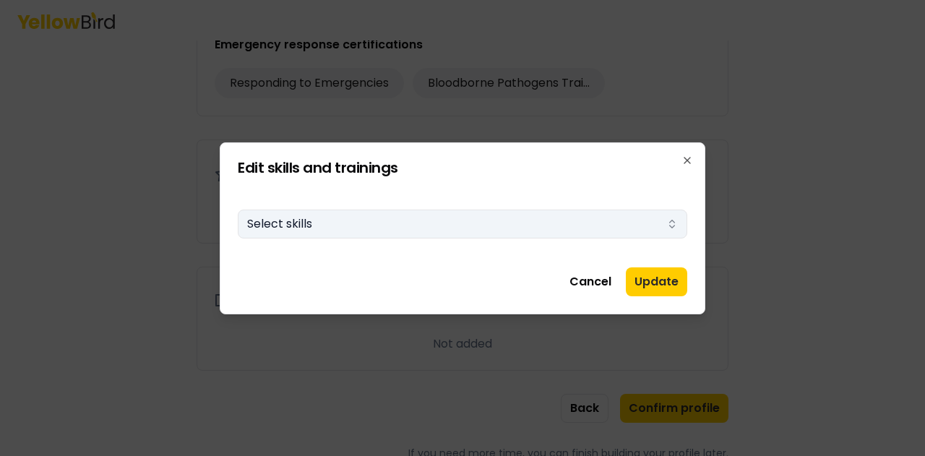
click at [667, 218] on icon "button" at bounding box center [672, 224] width 12 height 12
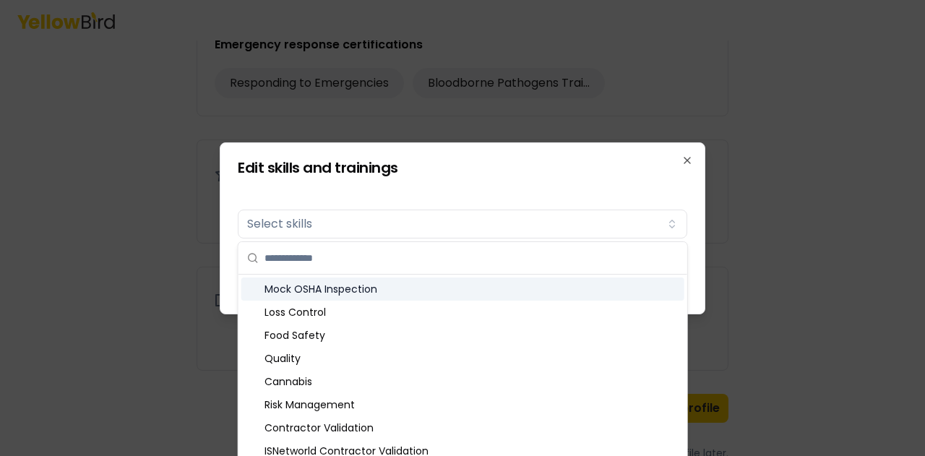
click at [294, 290] on div "Mock OSHA Inspection" at bounding box center [462, 289] width 443 height 23
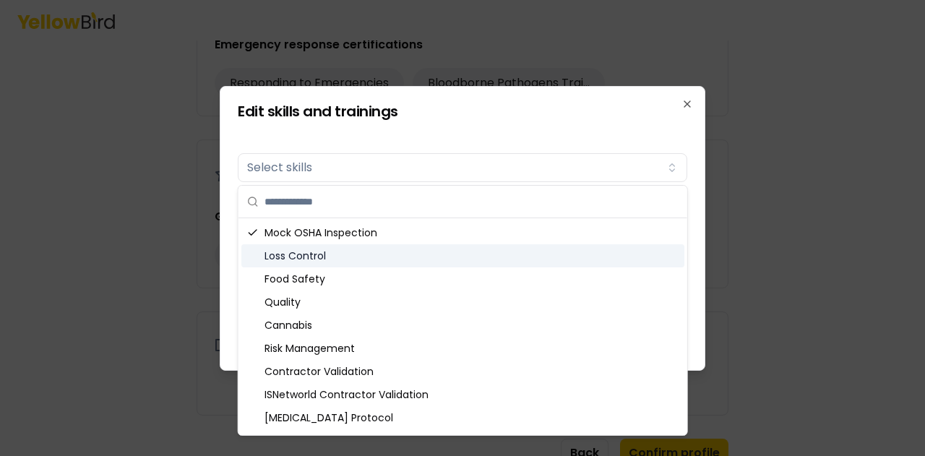
click at [265, 257] on div "Loss Control" at bounding box center [462, 255] width 443 height 23
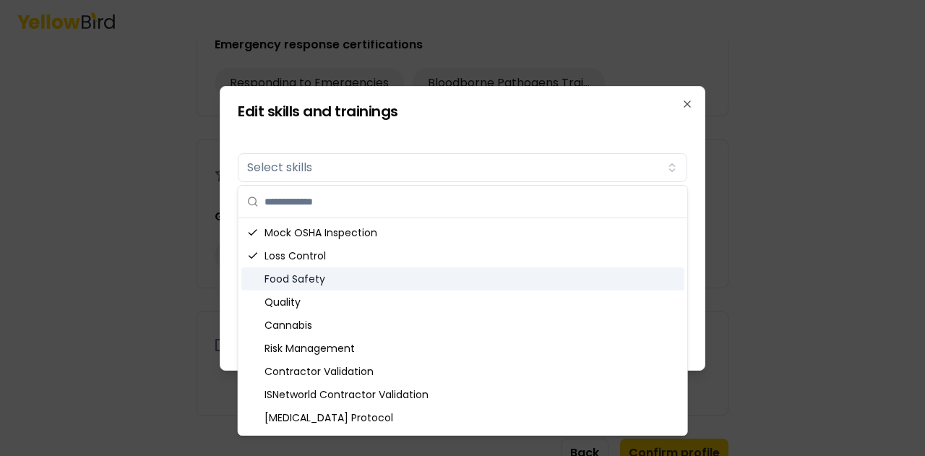
click at [262, 276] on div "Food Safety" at bounding box center [462, 278] width 443 height 23
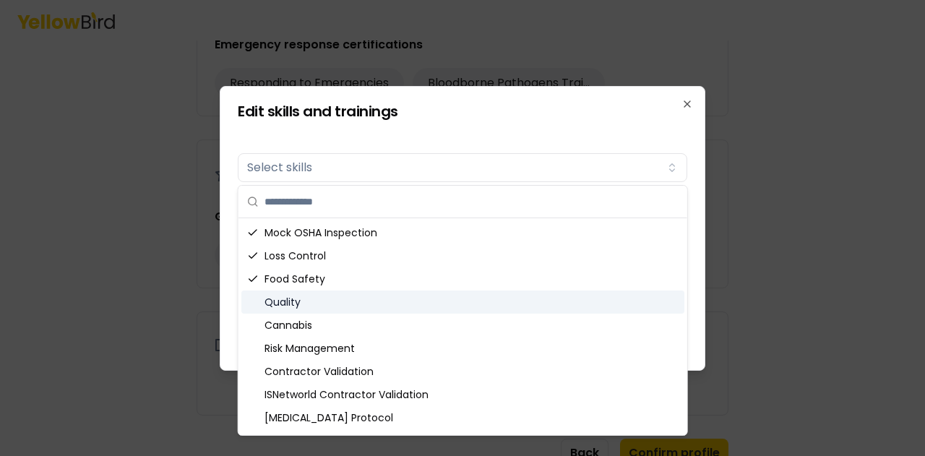
click at [259, 302] on div "Quality" at bounding box center [462, 302] width 443 height 23
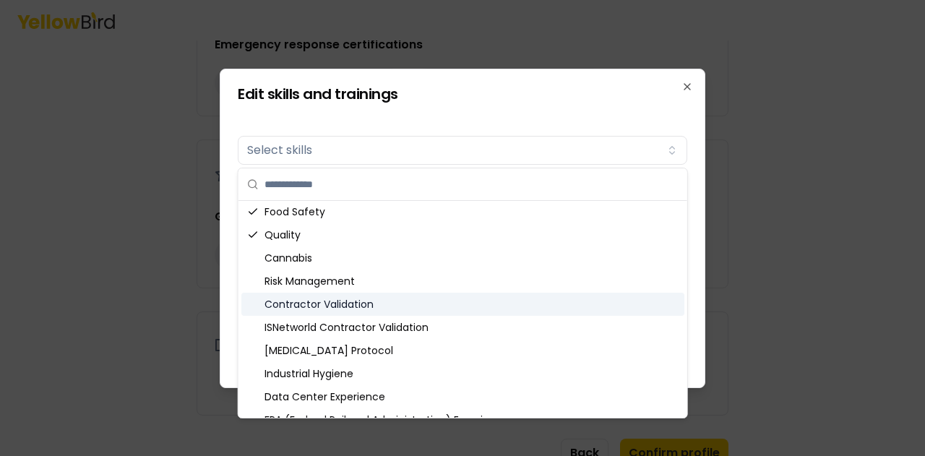
scroll to position [72, 0]
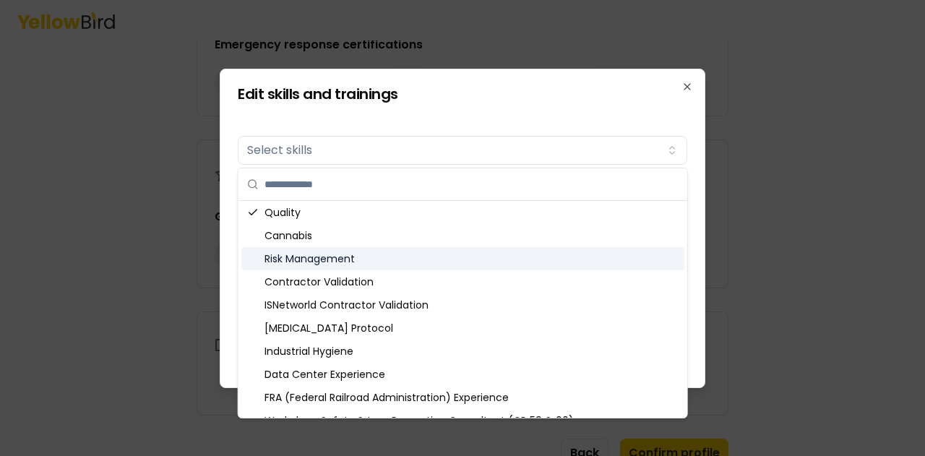
click at [311, 255] on div "Risk Management" at bounding box center [462, 258] width 443 height 23
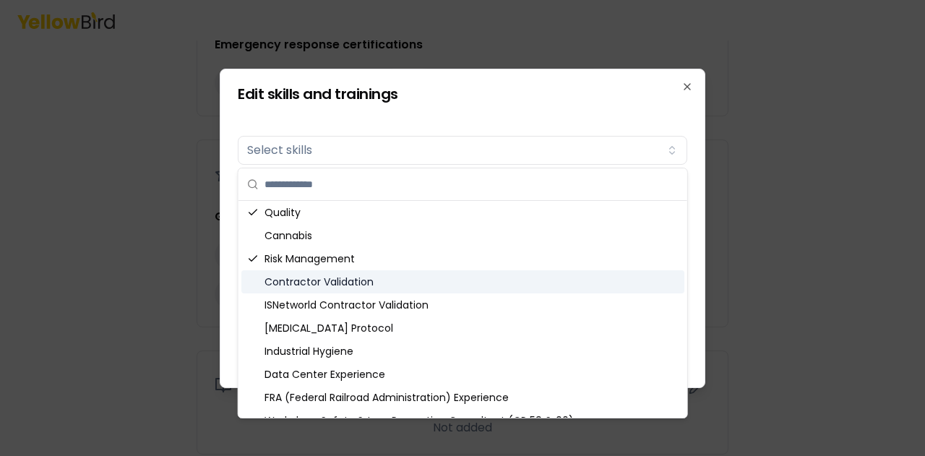
click at [296, 284] on div "Contractor Validation" at bounding box center [462, 281] width 443 height 23
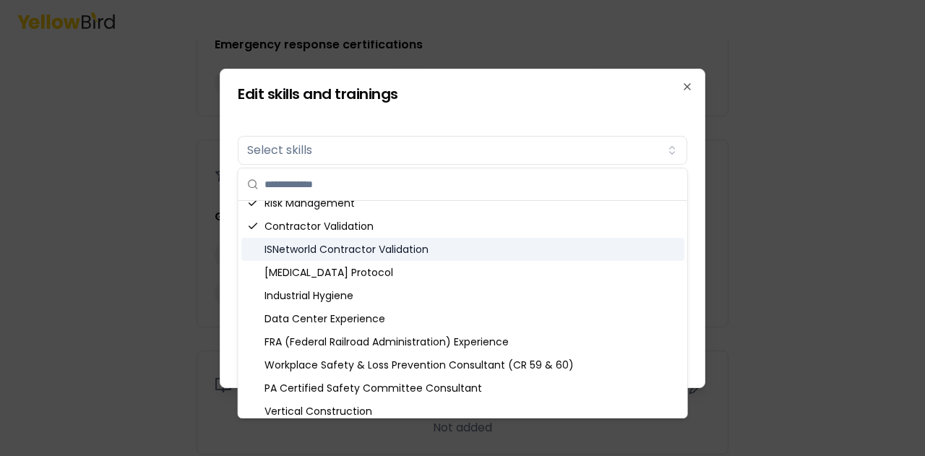
scroll to position [145, 0]
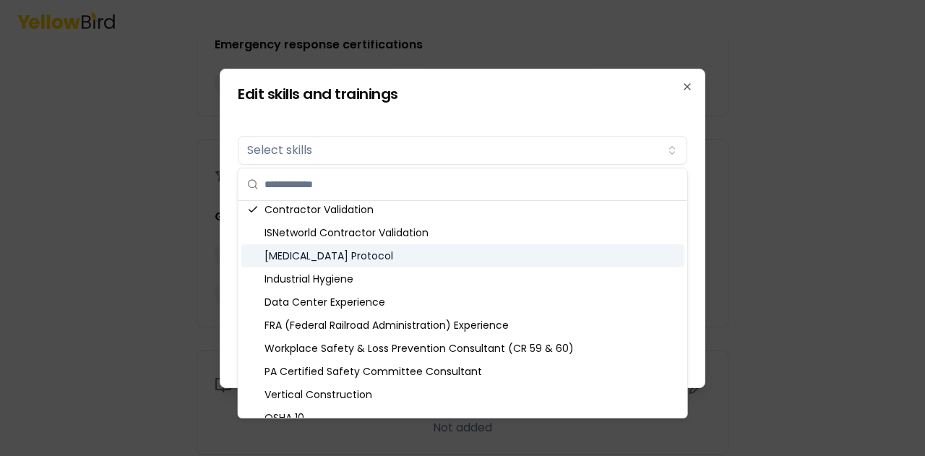
click at [293, 263] on div "COVID-19 Protocol" at bounding box center [462, 255] width 443 height 23
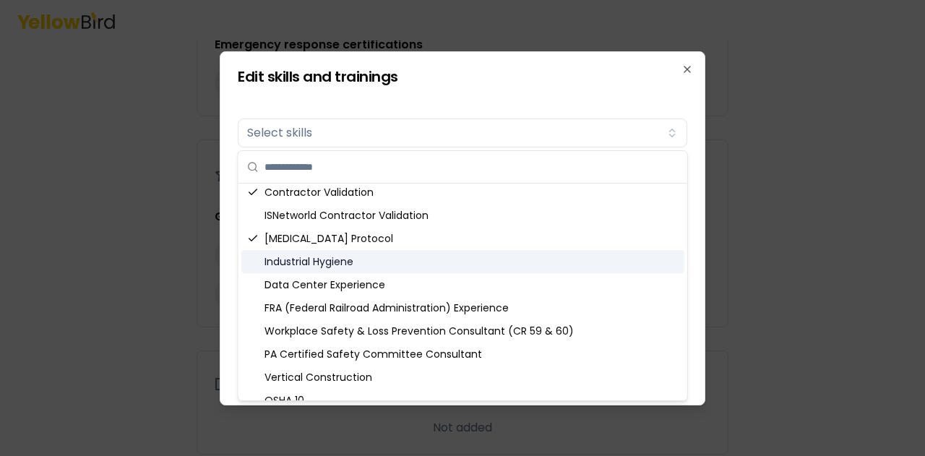
click at [304, 264] on div "Industrial Hygiene" at bounding box center [462, 261] width 443 height 23
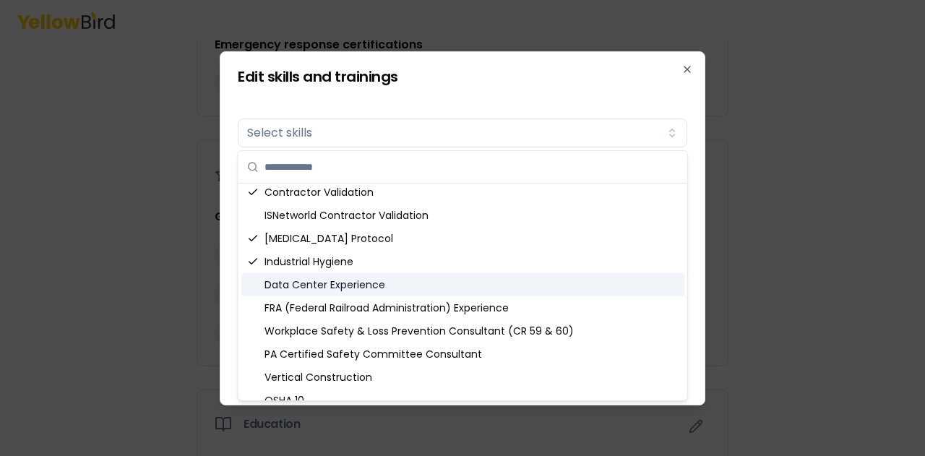
click at [298, 283] on div "Data Center Experience" at bounding box center [462, 284] width 443 height 23
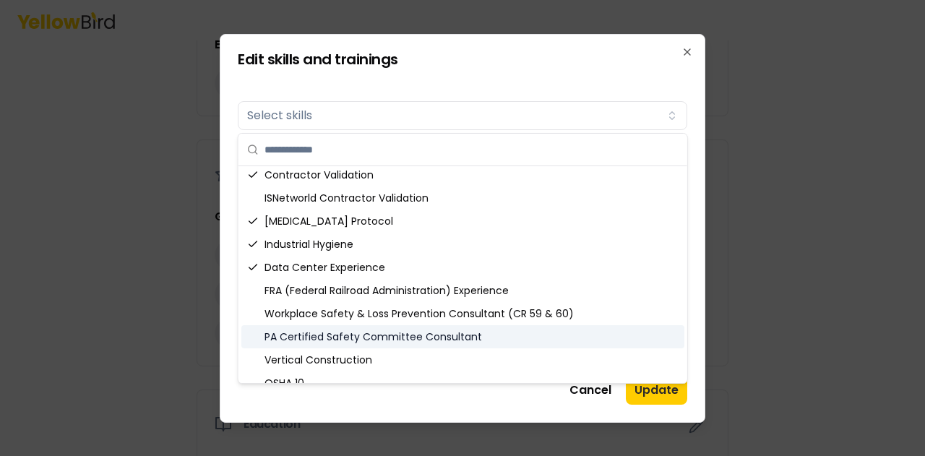
scroll to position [217, 0]
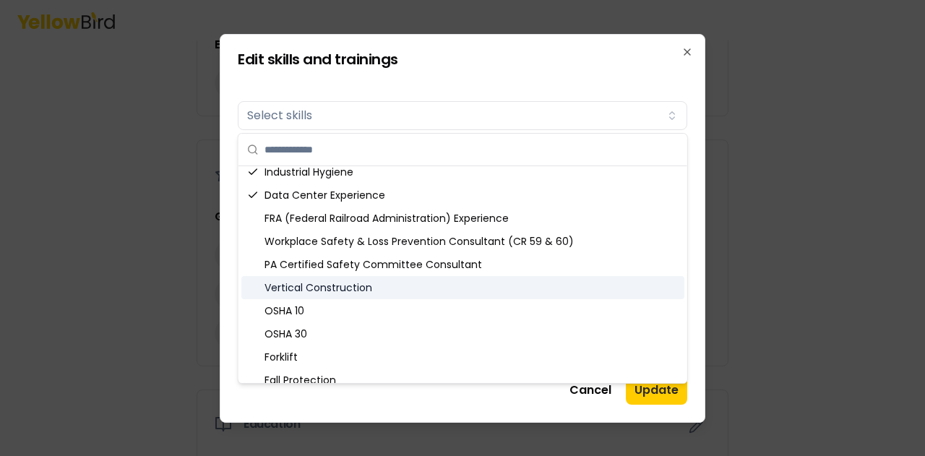
click at [298, 287] on div "Vertical Construction" at bounding box center [462, 287] width 443 height 23
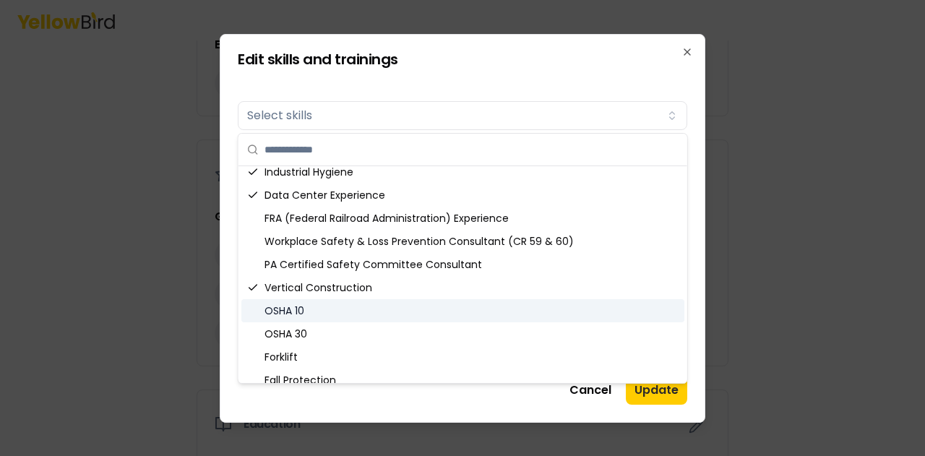
click at [287, 314] on div "OSHA 10" at bounding box center [462, 310] width 443 height 23
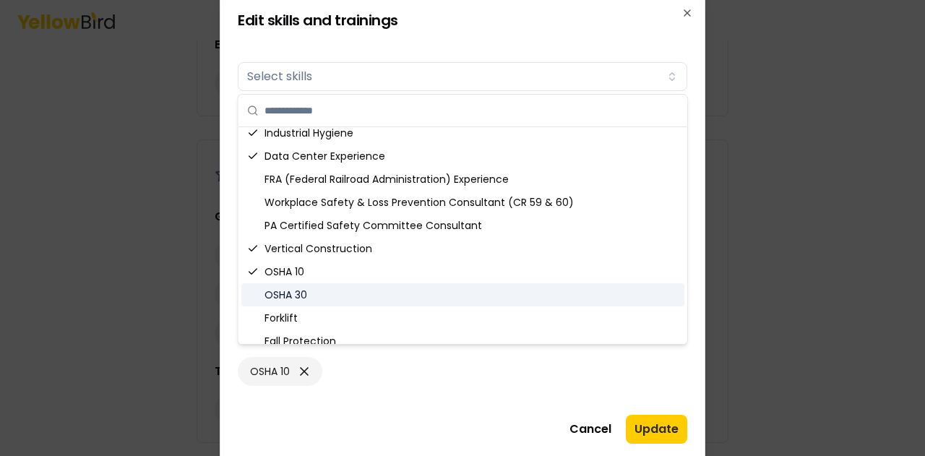
click at [301, 297] on div "OSHA 30" at bounding box center [462, 294] width 443 height 23
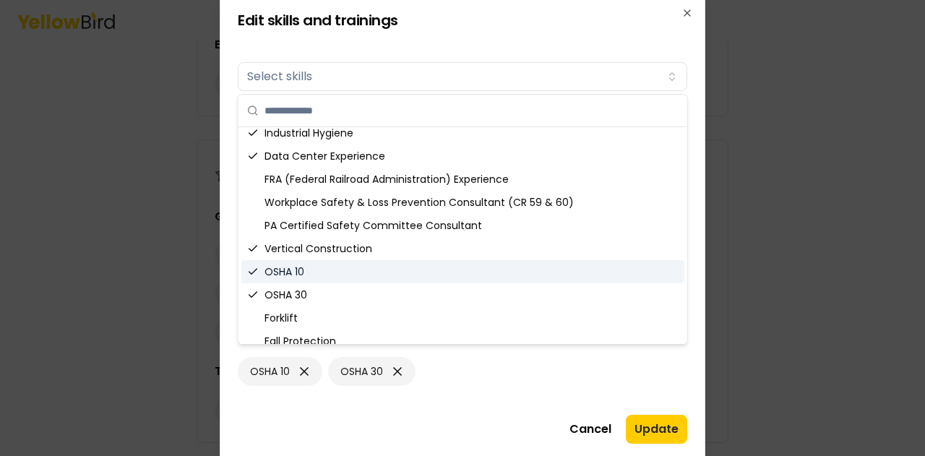
scroll to position [289, 0]
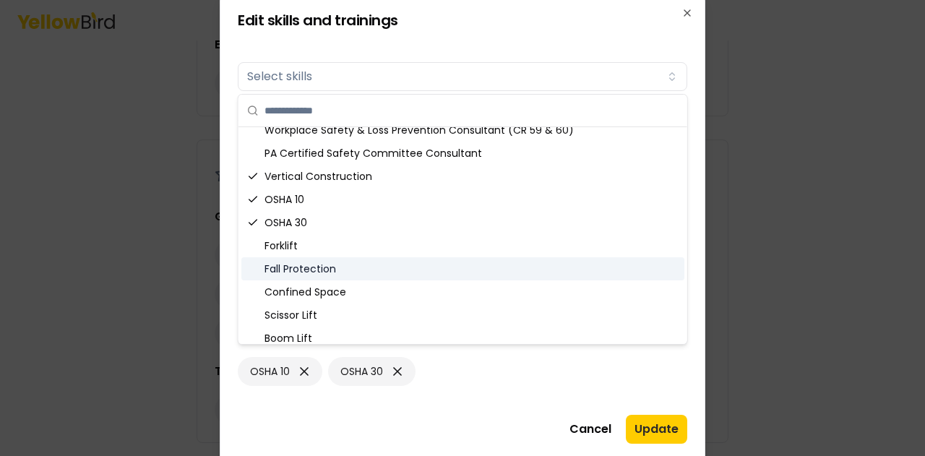
click at [318, 265] on div "Fall Protection" at bounding box center [462, 268] width 443 height 23
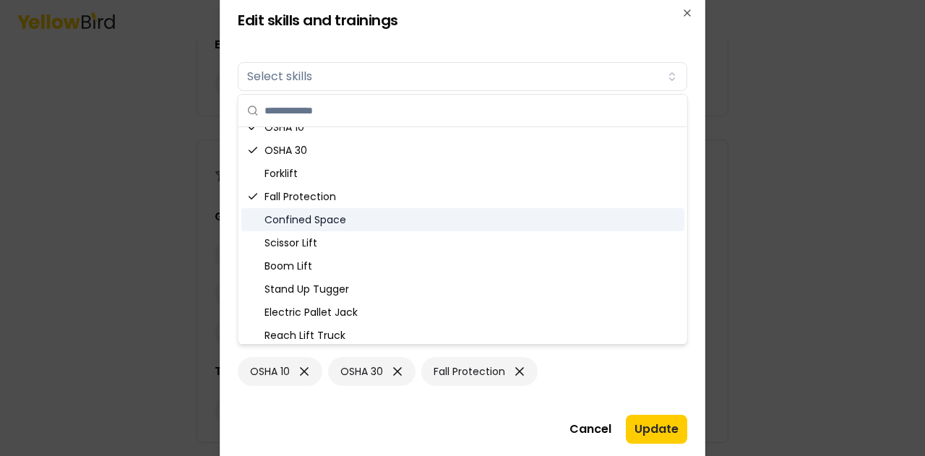
click at [332, 221] on div "Confined Space" at bounding box center [462, 219] width 443 height 23
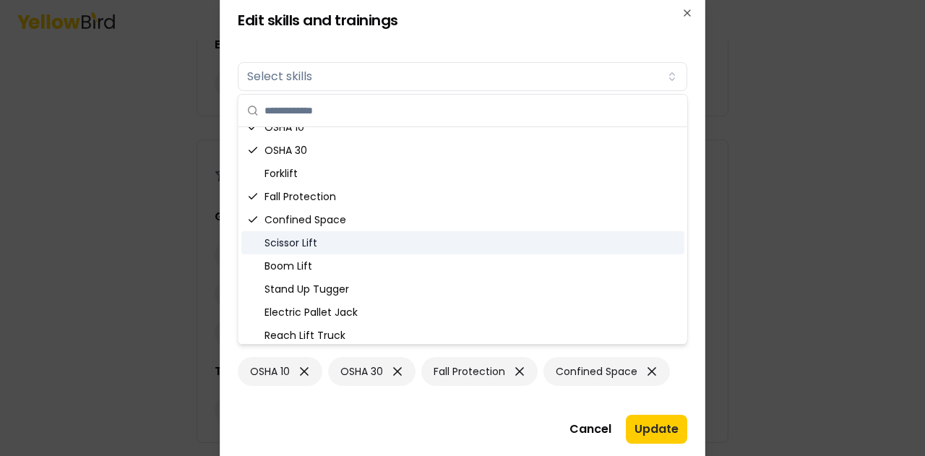
click at [322, 238] on div "Scissor Lift" at bounding box center [462, 242] width 443 height 23
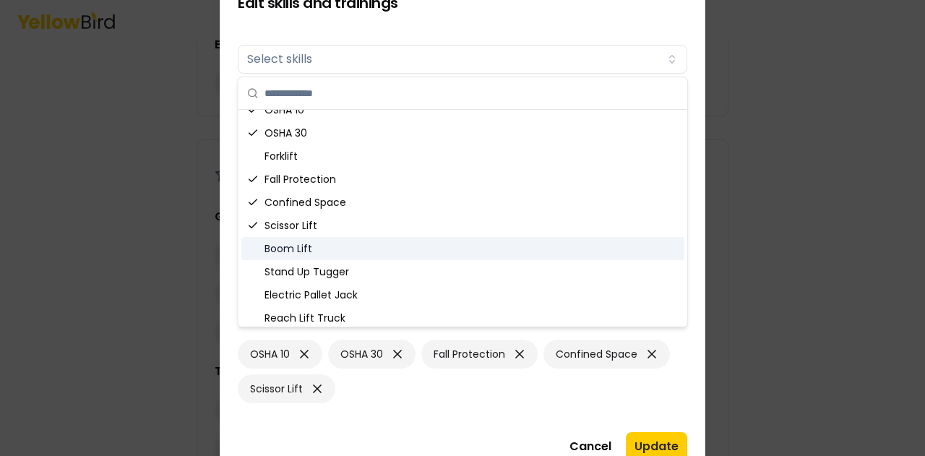
click at [318, 249] on div "Boom Lift" at bounding box center [462, 248] width 443 height 23
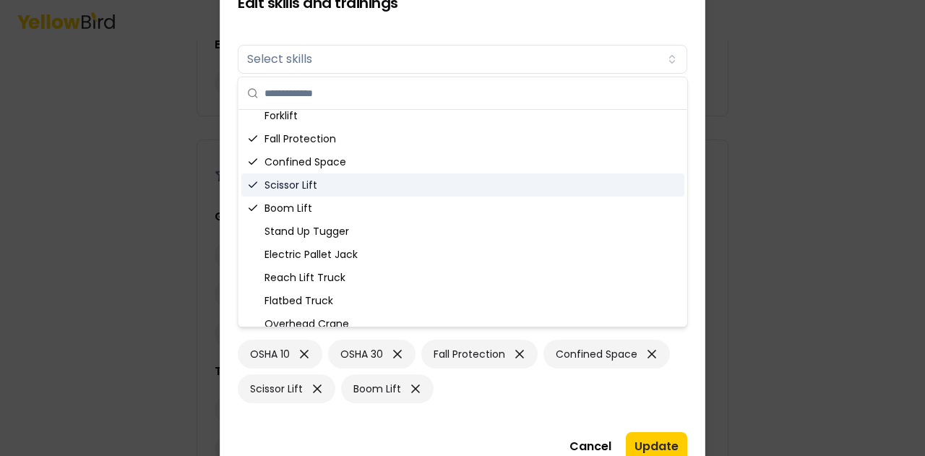
scroll to position [434, 0]
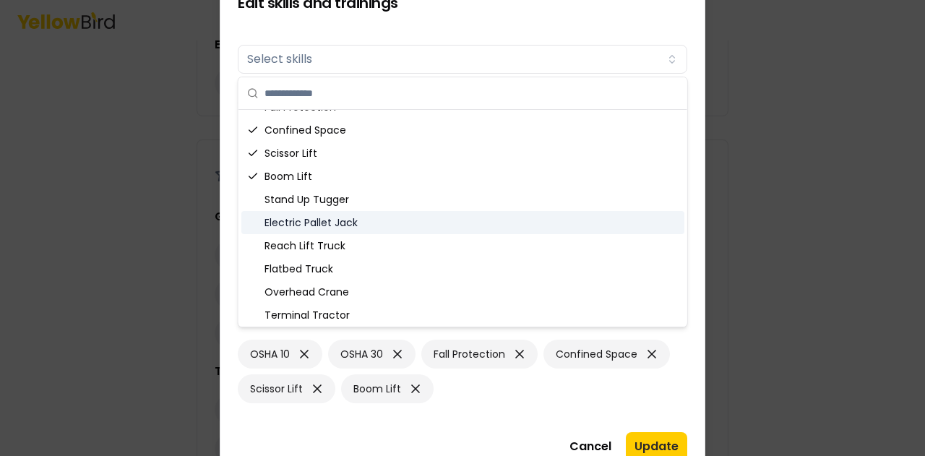
click at [371, 219] on div "Electric Pallet Jack" at bounding box center [462, 222] width 443 height 23
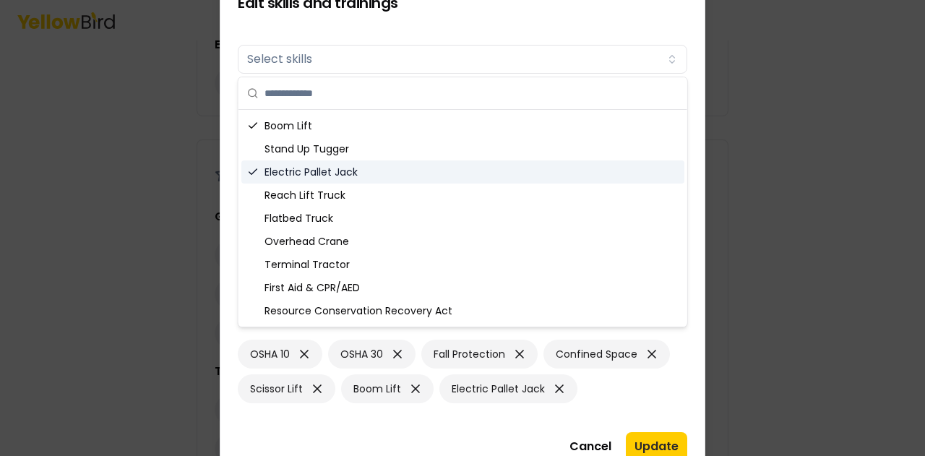
scroll to position [506, 0]
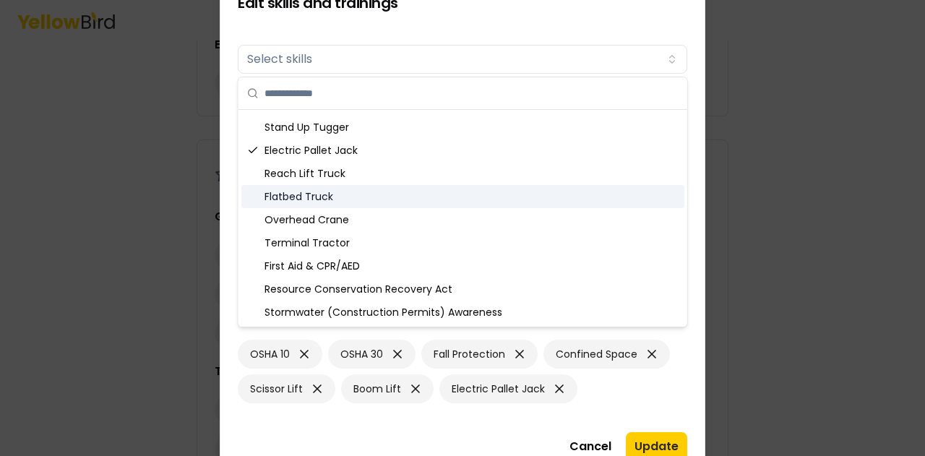
click at [356, 200] on div "Flatbed Truck" at bounding box center [462, 196] width 443 height 23
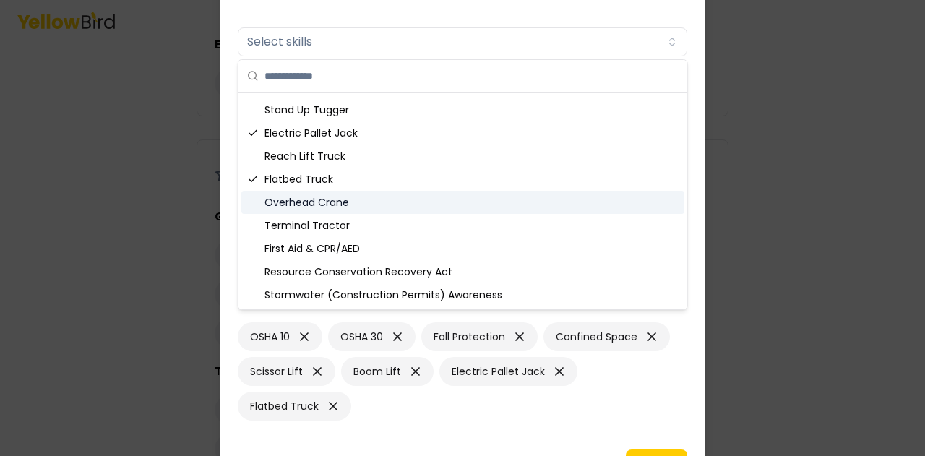
click at [353, 207] on div "Overhead Crane" at bounding box center [462, 202] width 443 height 23
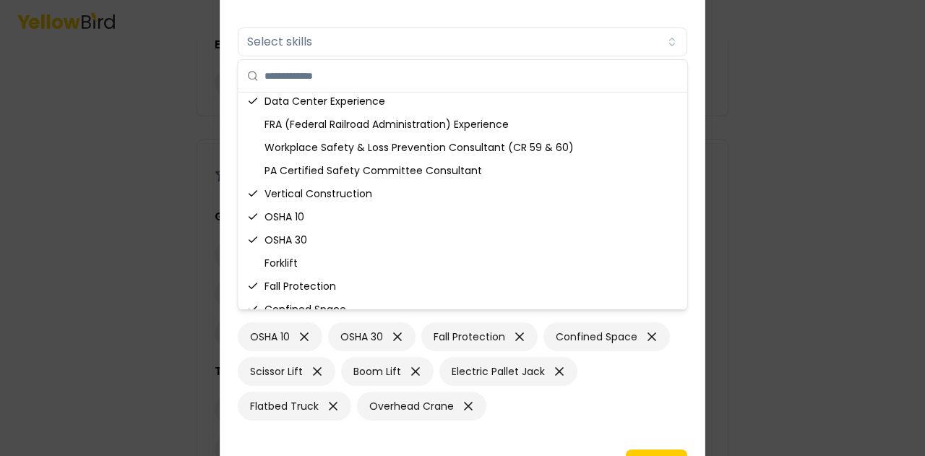
scroll to position [0, 0]
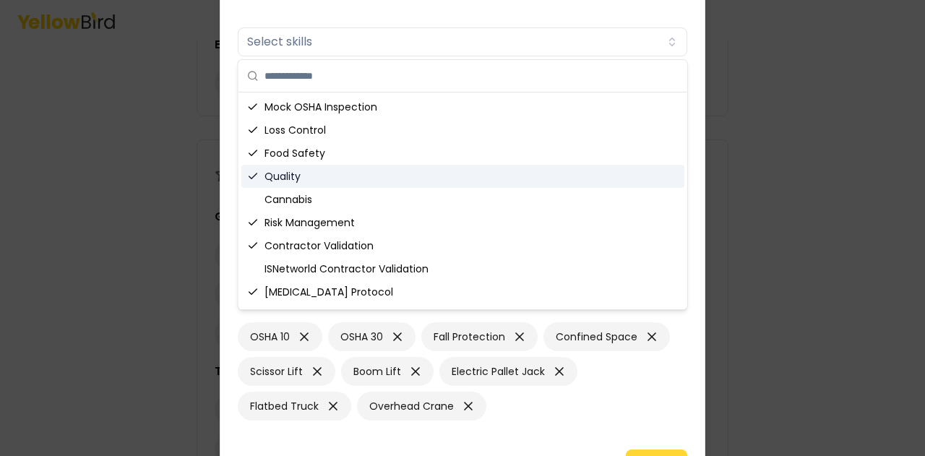
click at [677, 450] on button "Update" at bounding box center [656, 464] width 61 height 29
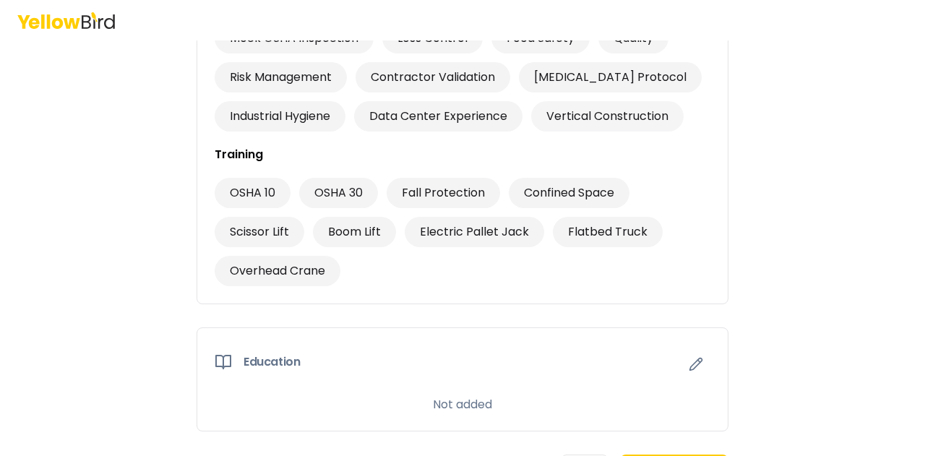
scroll to position [1280, 0]
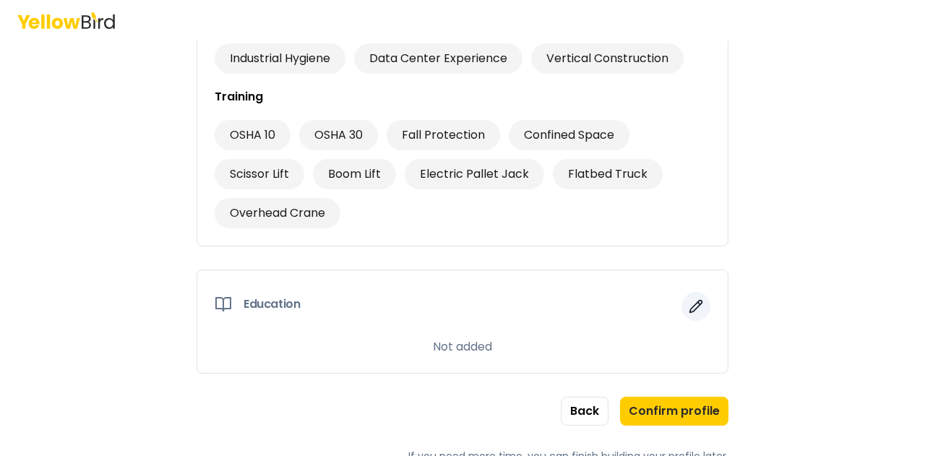
click at [682, 300] on button "button" at bounding box center [695, 306] width 29 height 29
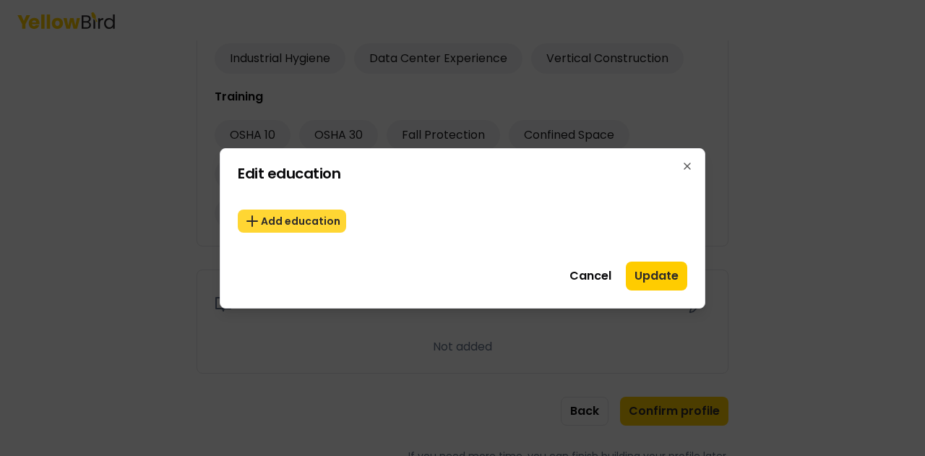
click at [291, 219] on button "Add education" at bounding box center [292, 221] width 108 height 23
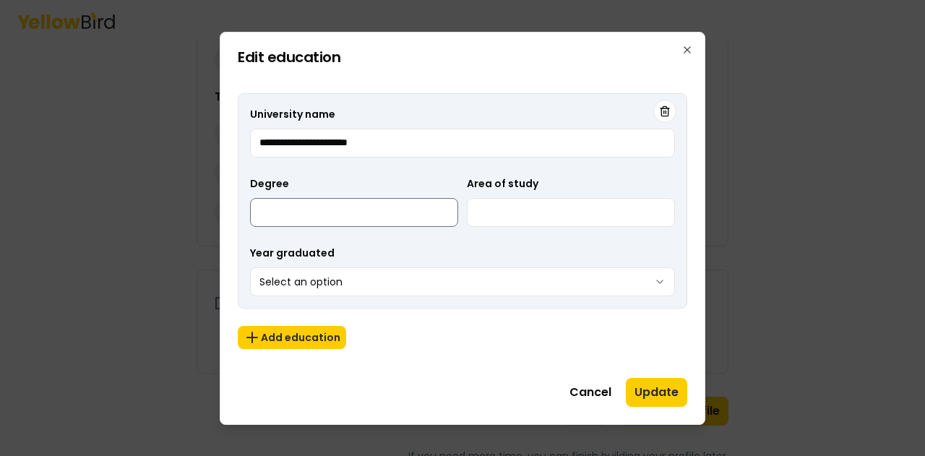
type input "**********"
click at [396, 210] on input "Degree" at bounding box center [354, 212] width 208 height 29
type input "**"
click at [505, 215] on input "Area of study" at bounding box center [571, 212] width 208 height 29
type input "********"
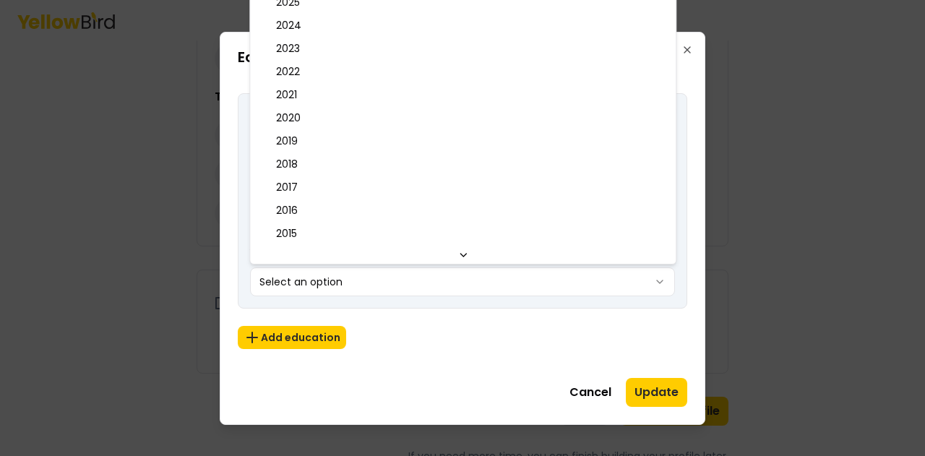
click at [413, 279] on body "3 of 3 Build your profile Insert some information on why this information is he…" at bounding box center [462, 228] width 925 height 456
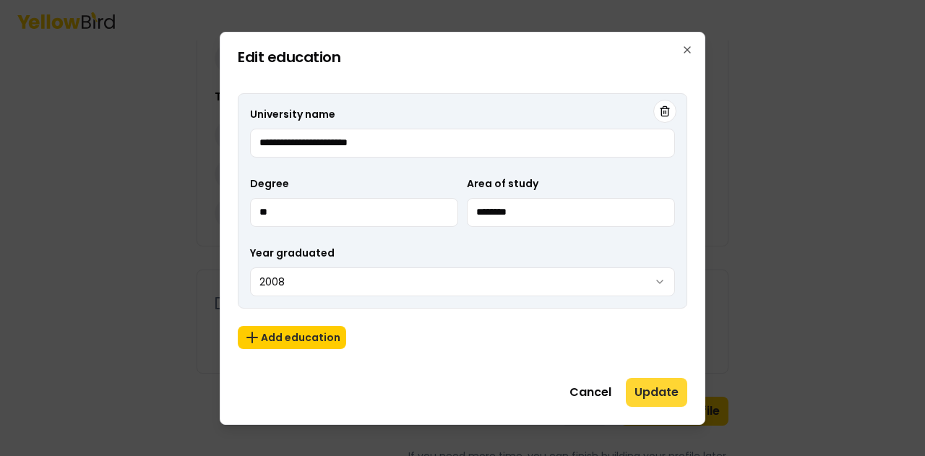
click at [660, 390] on button "Update" at bounding box center [656, 392] width 61 height 29
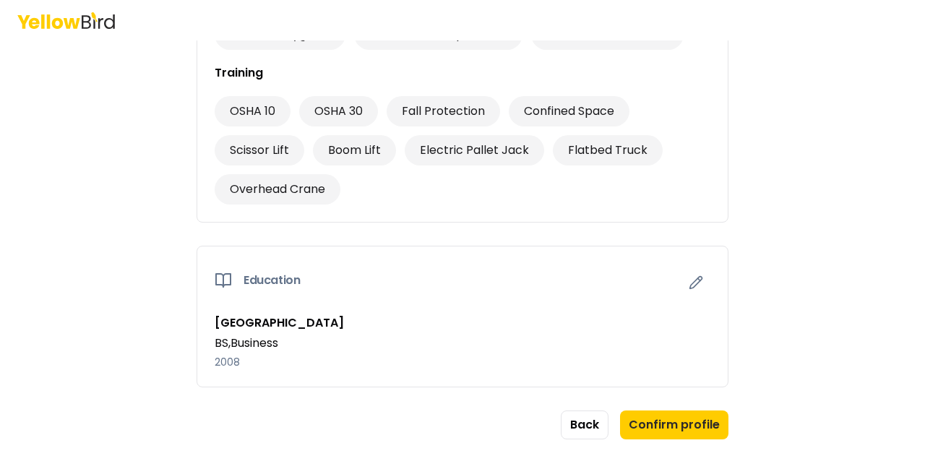
scroll to position [1317, 0]
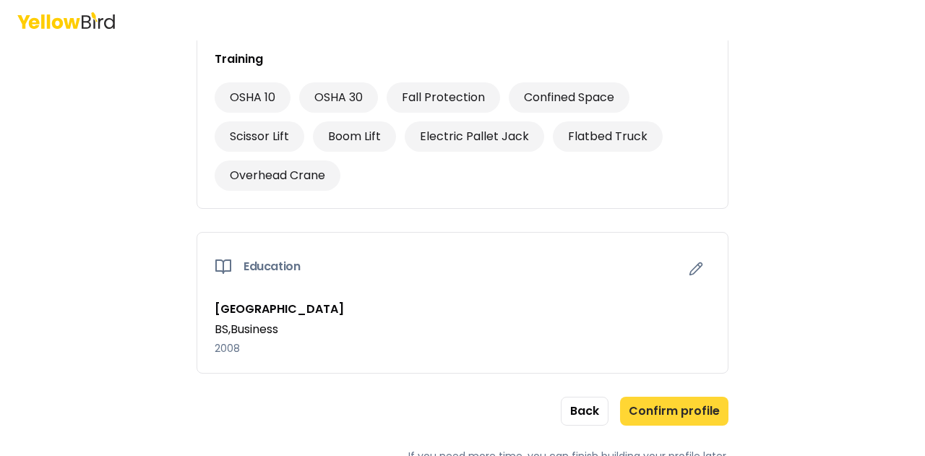
click at [666, 406] on button "Confirm profile" at bounding box center [674, 411] width 108 height 29
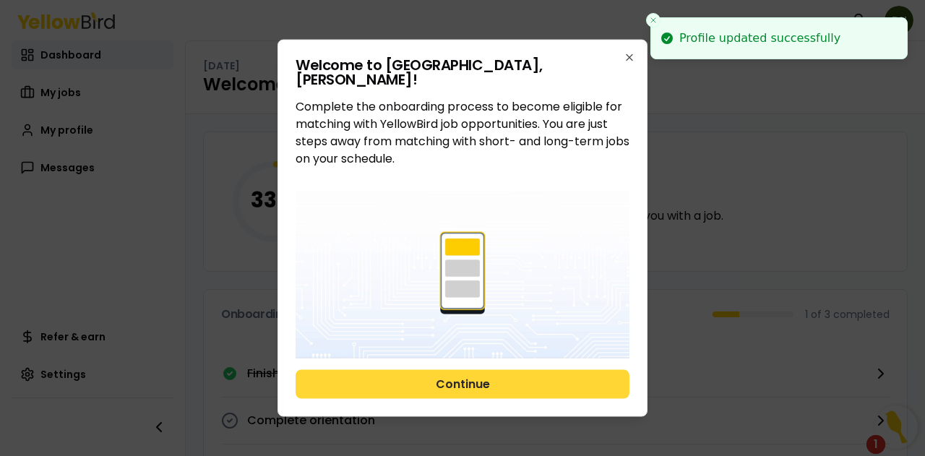
click at [511, 387] on button "Continue" at bounding box center [463, 384] width 334 height 29
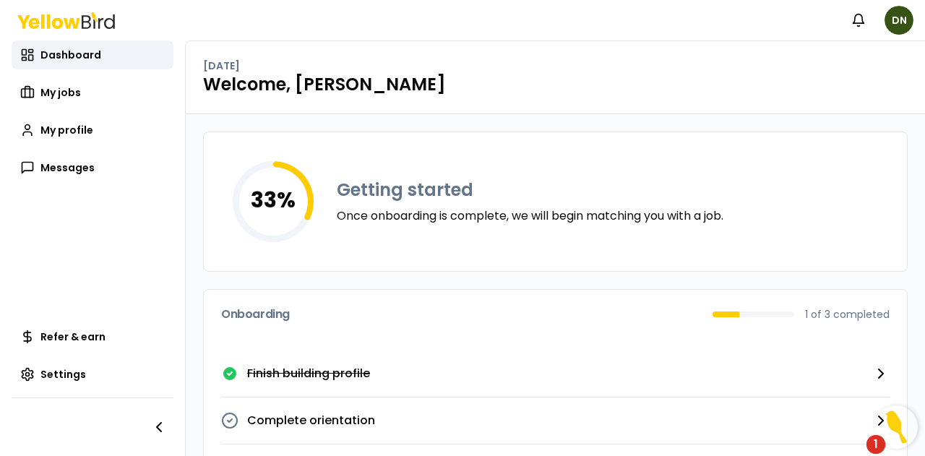
scroll to position [62, 0]
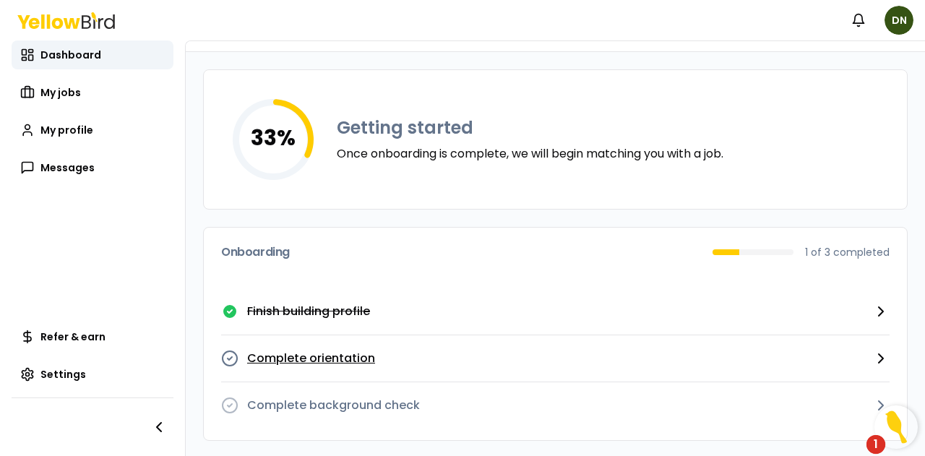
click at [430, 358] on button "Complete orientation" at bounding box center [555, 358] width 668 height 47
